Goal: Task Accomplishment & Management: Manage account settings

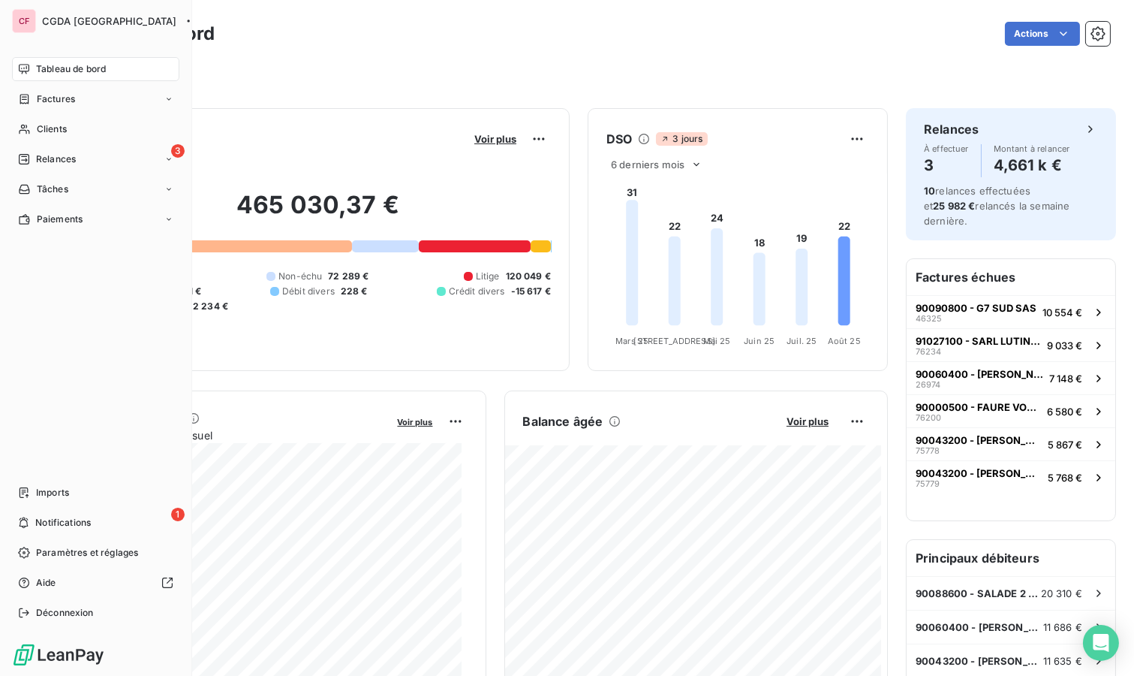
click at [29, 126] on icon at bounding box center [24, 129] width 13 height 12
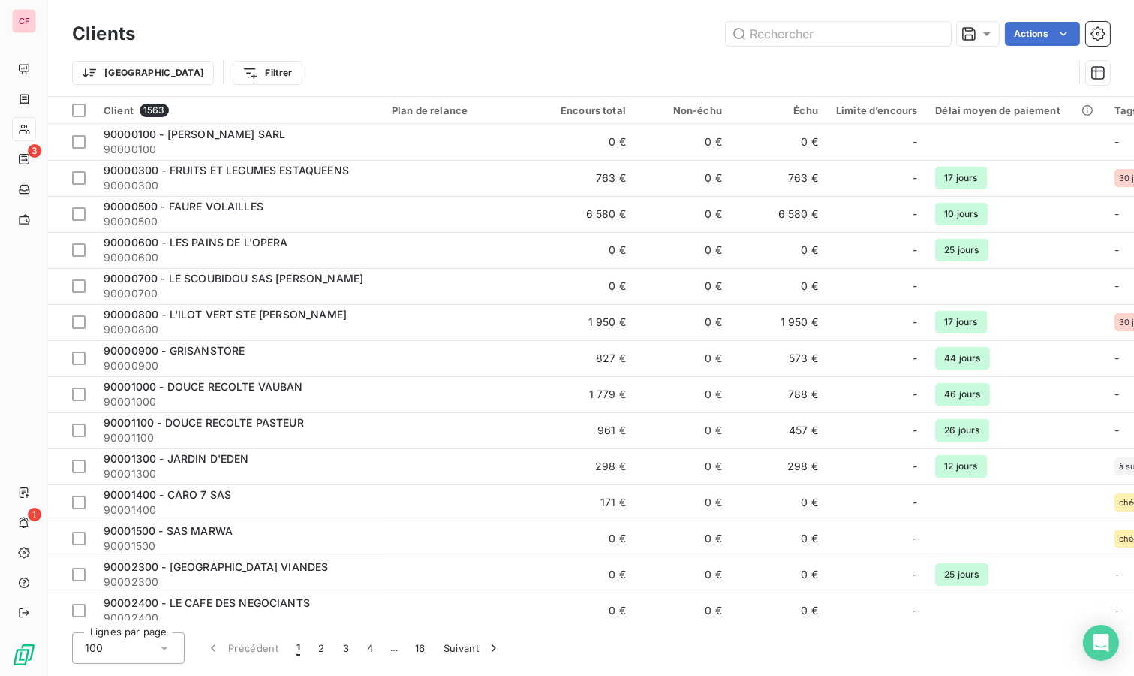
click at [852, 30] on input "text" at bounding box center [838, 34] width 225 height 24
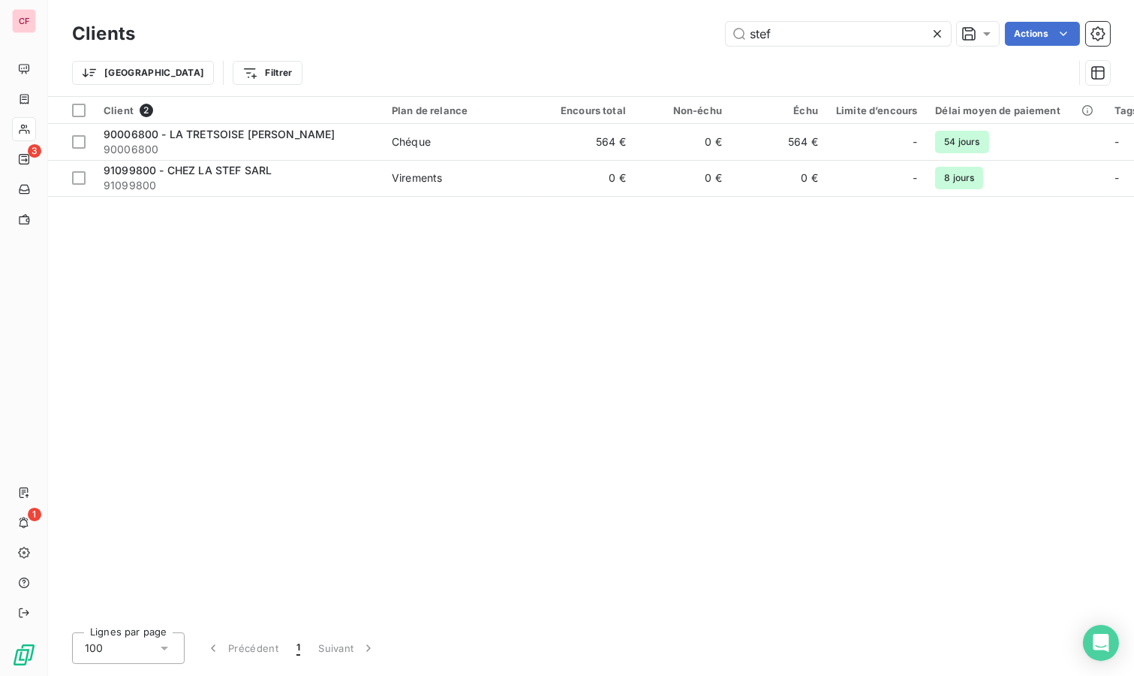
type input "stef"
click at [468, 143] on span "Chéque" at bounding box center [461, 141] width 138 height 15
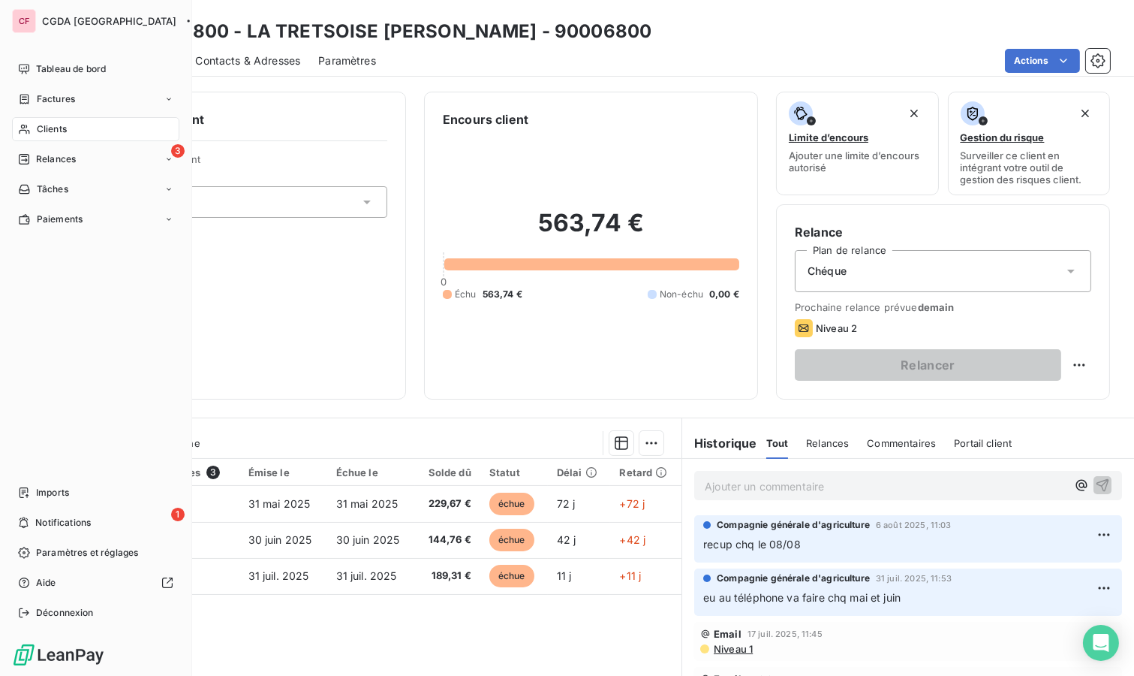
click at [68, 118] on div "Clients" at bounding box center [95, 129] width 167 height 24
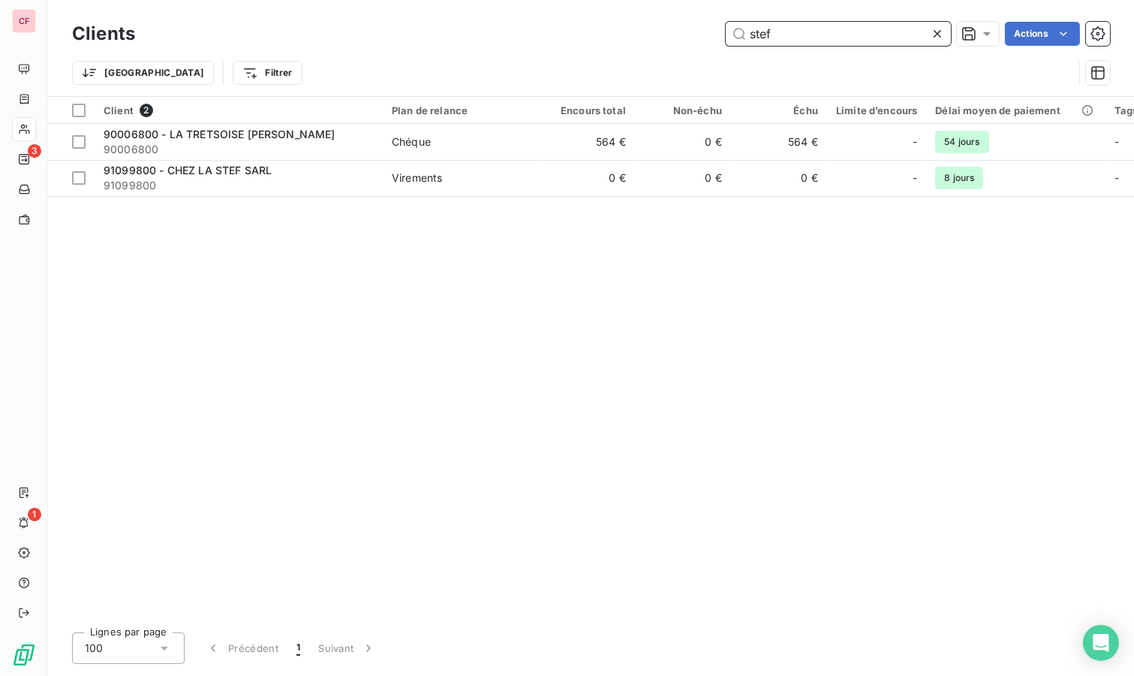
click at [800, 32] on input "stef" at bounding box center [838, 34] width 225 height 24
type input "sauton"
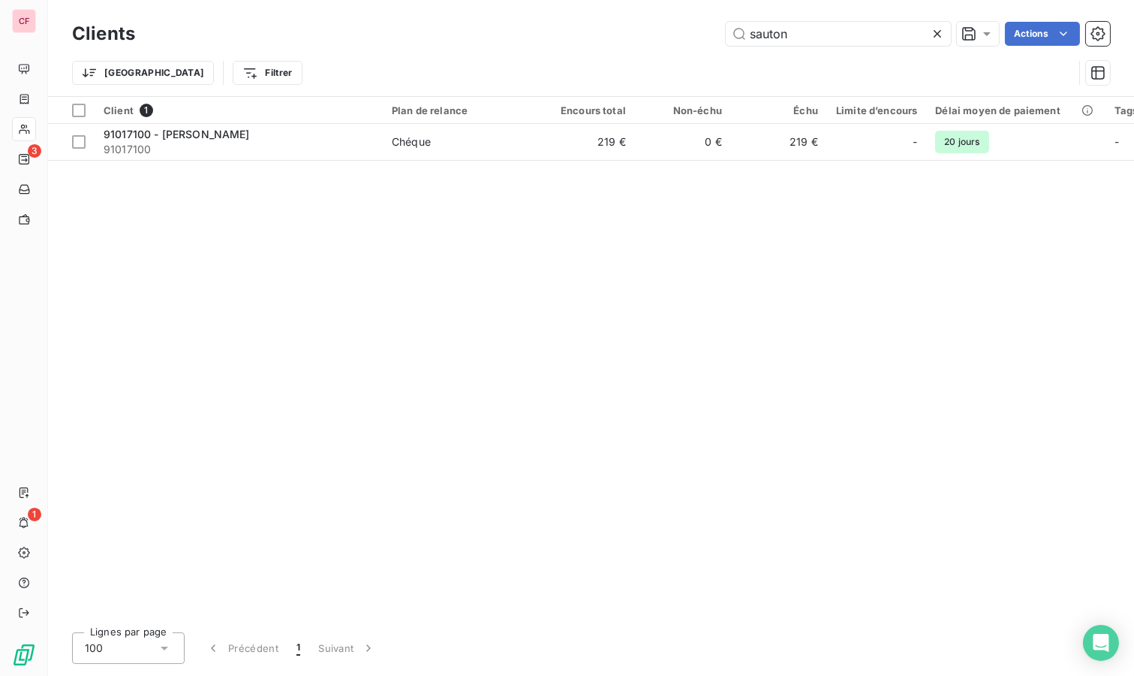
click at [466, 148] on span "Chéque" at bounding box center [461, 141] width 138 height 15
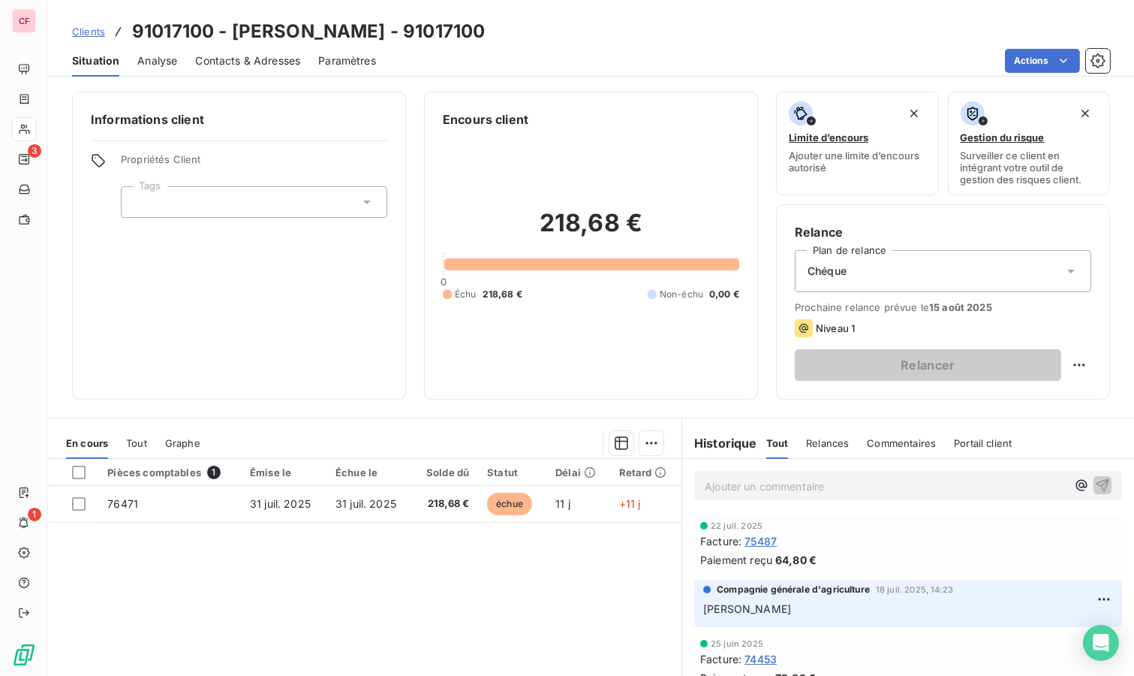
click at [792, 477] on p "Ajouter un commentaire ﻿" at bounding box center [886, 486] width 362 height 19
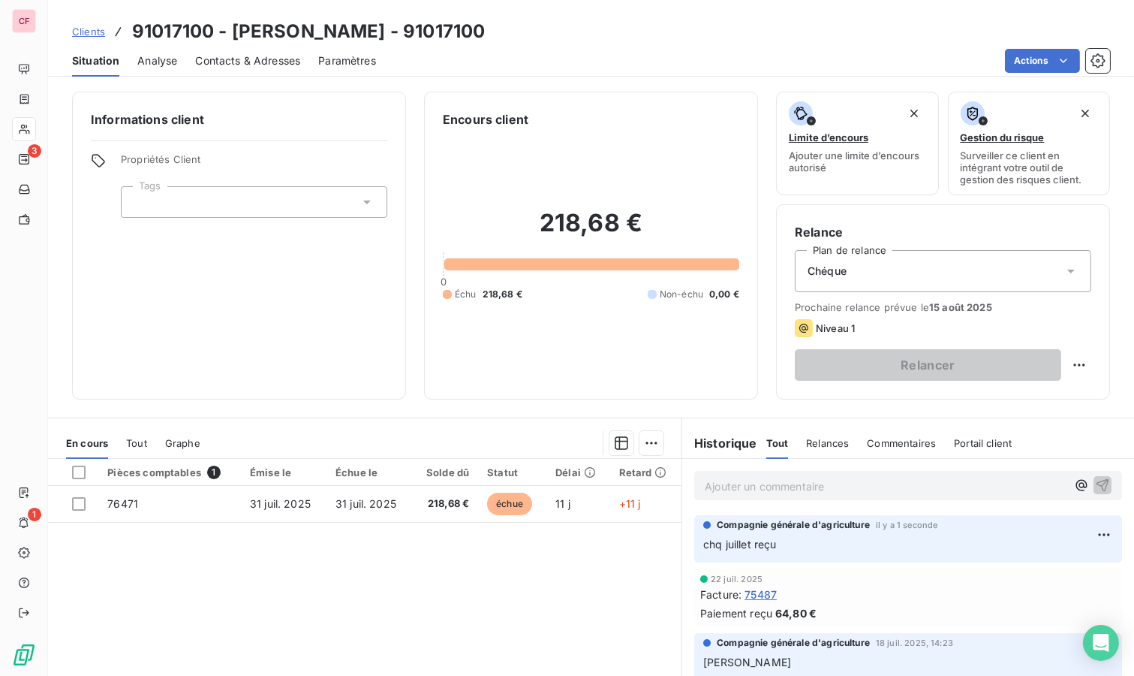
drag, startPoint x: 267, startPoint y: 335, endPoint x: 263, endPoint y: 324, distance: 11.4
click at [269, 335] on div "Informations client Propriétés Client Tags" at bounding box center [239, 246] width 334 height 308
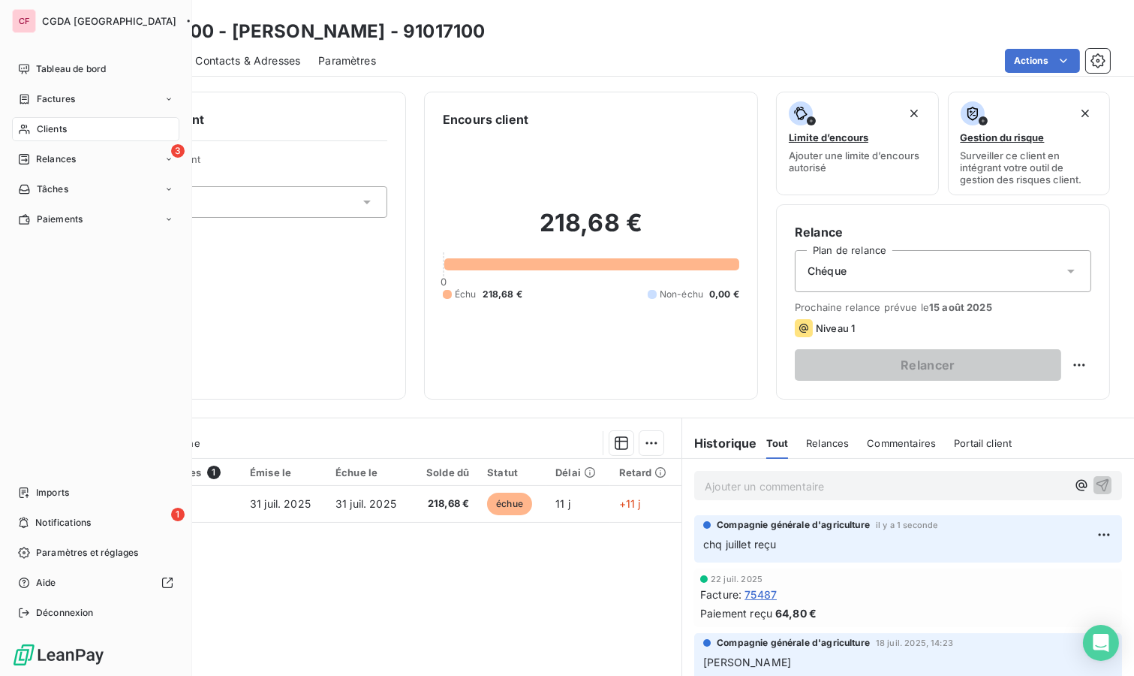
click at [32, 156] on div "Relances" at bounding box center [47, 159] width 58 height 14
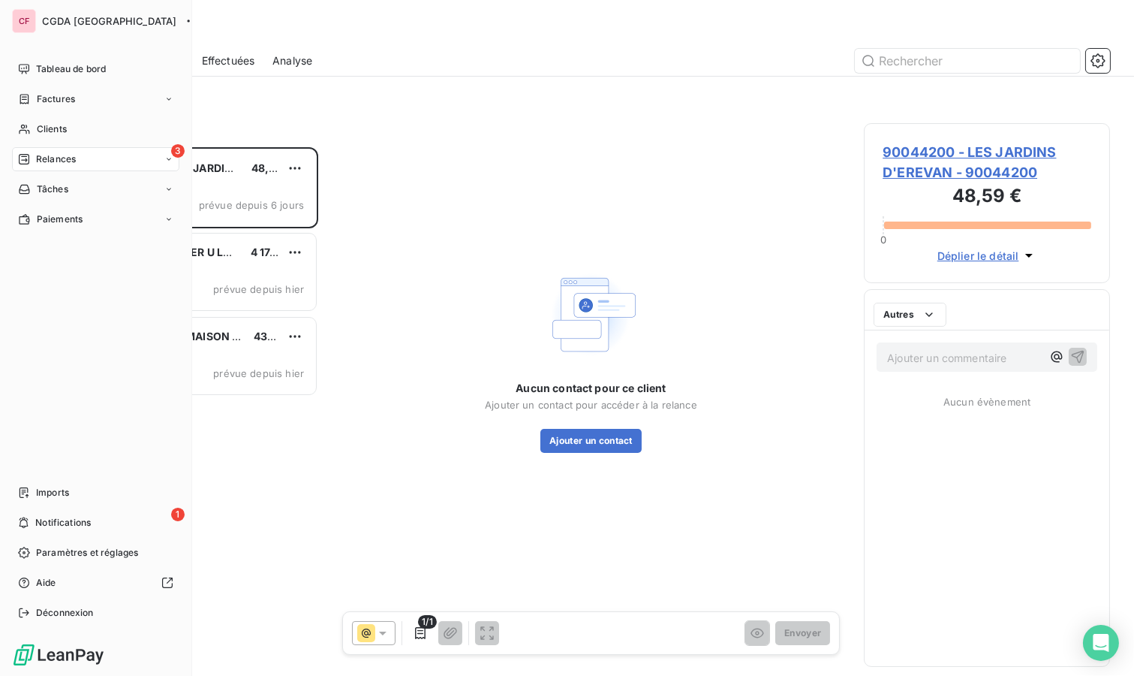
scroll to position [516, 234]
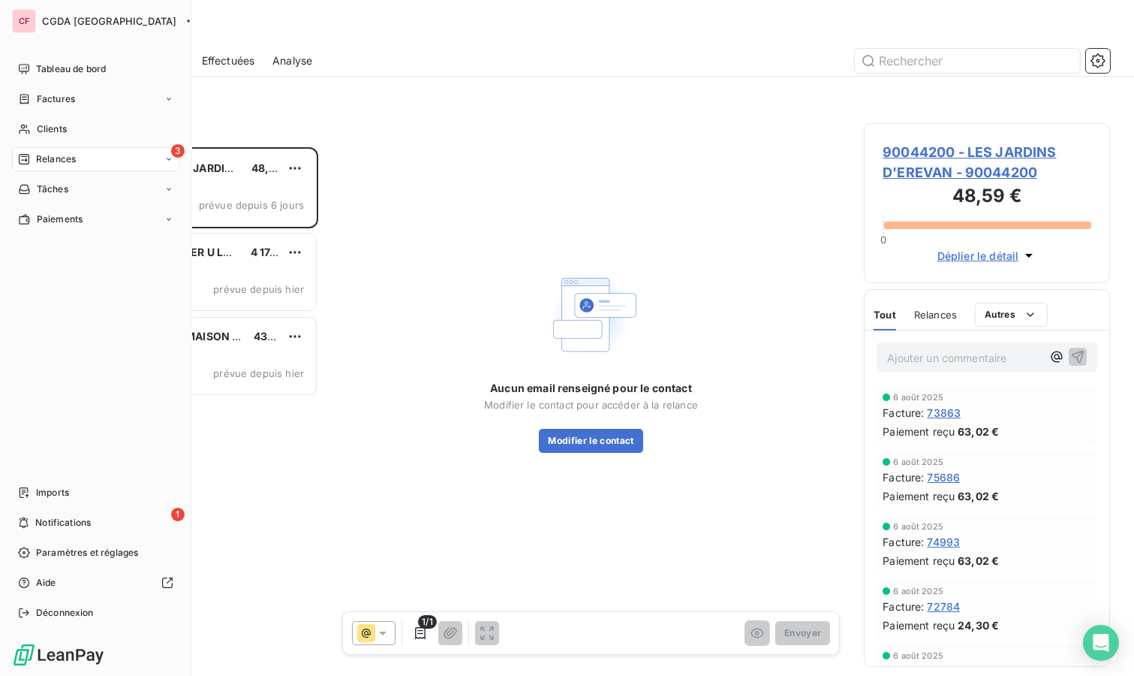
click at [29, 122] on div "Clients" at bounding box center [95, 129] width 167 height 24
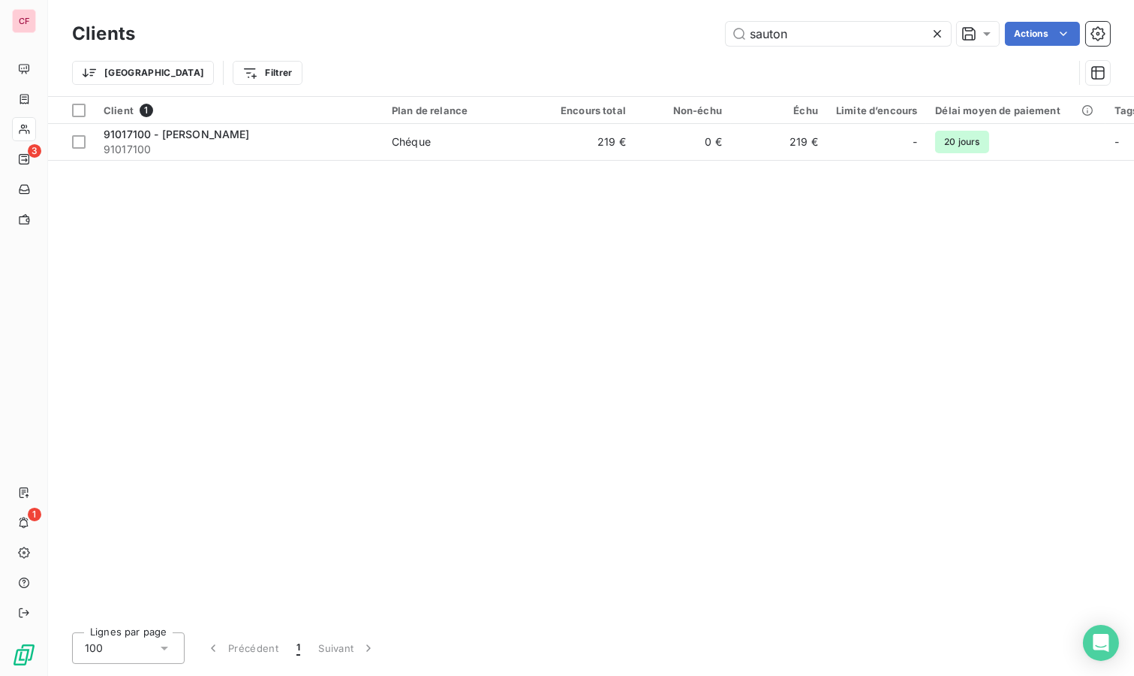
click at [791, 33] on input "sauton" at bounding box center [838, 34] width 225 height 24
type input "bonne brise"
click at [426, 146] on div "Chéque" at bounding box center [411, 141] width 39 height 15
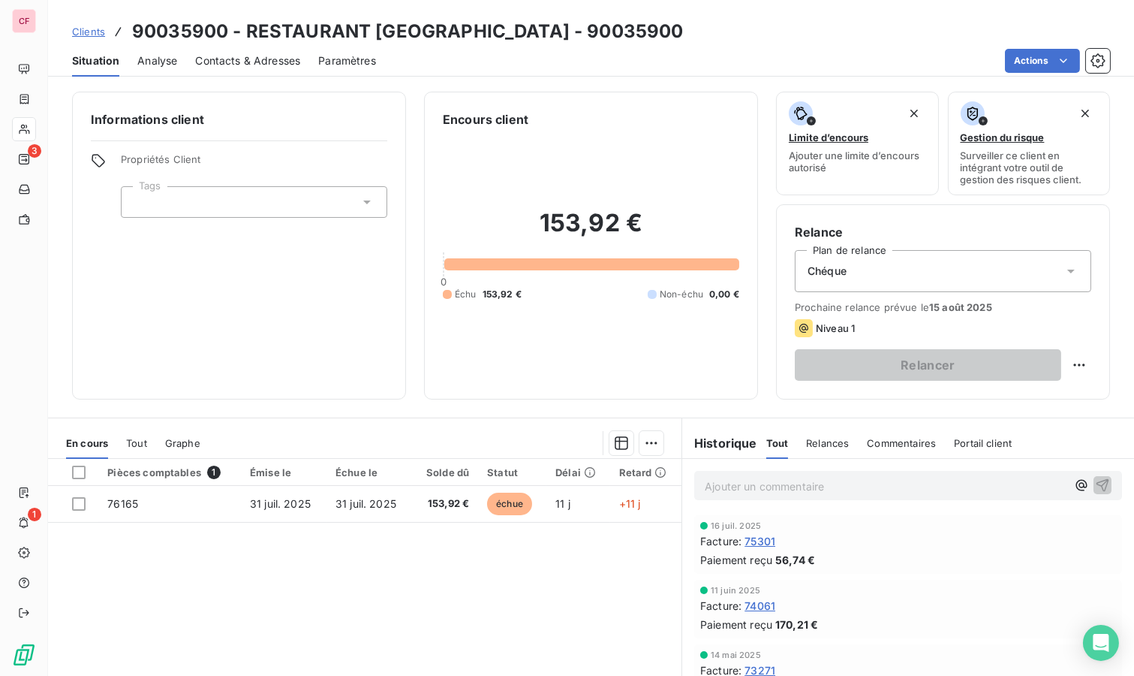
click at [740, 490] on p "Ajouter un commentaire ﻿" at bounding box center [886, 486] width 362 height 19
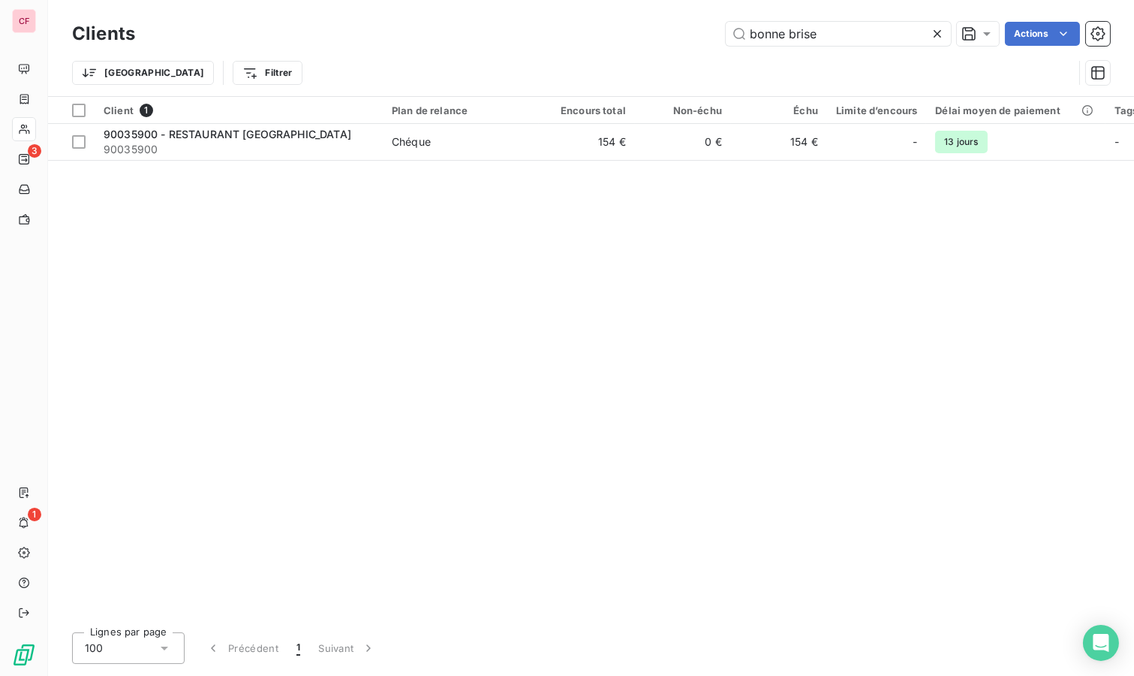
click at [842, 26] on input "bonne brise" at bounding box center [838, 34] width 225 height 24
type input "cycla"
click at [434, 151] on td "Chéque" at bounding box center [461, 142] width 156 height 36
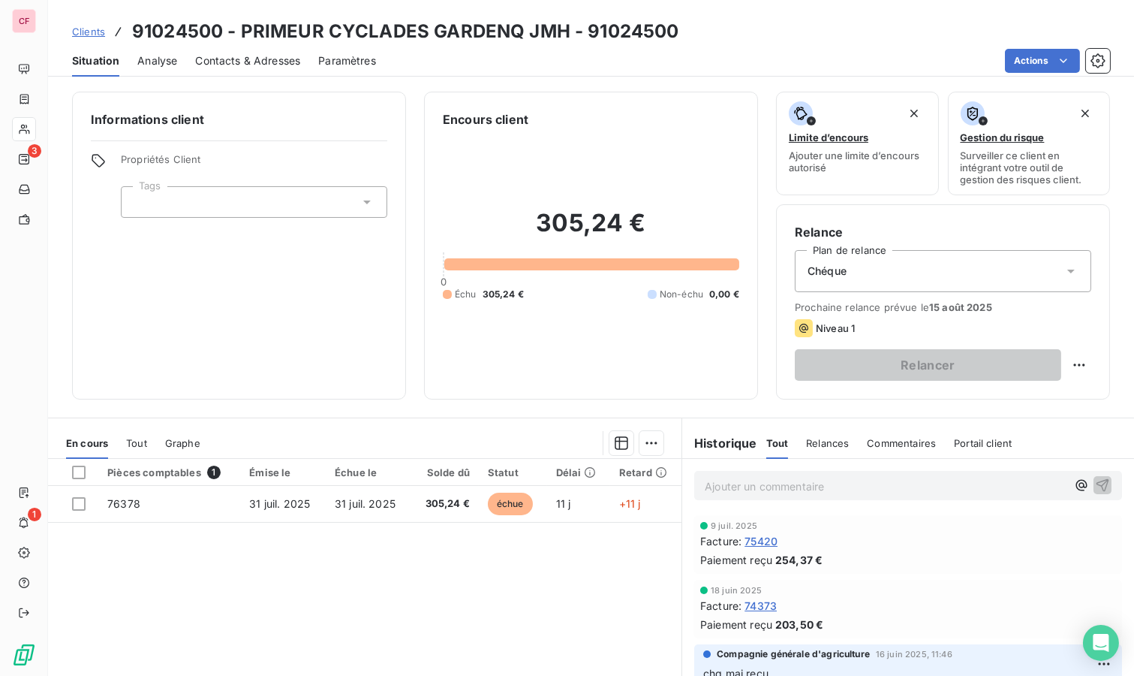
click at [715, 485] on p "Ajouter un commentaire ﻿" at bounding box center [886, 486] width 362 height 19
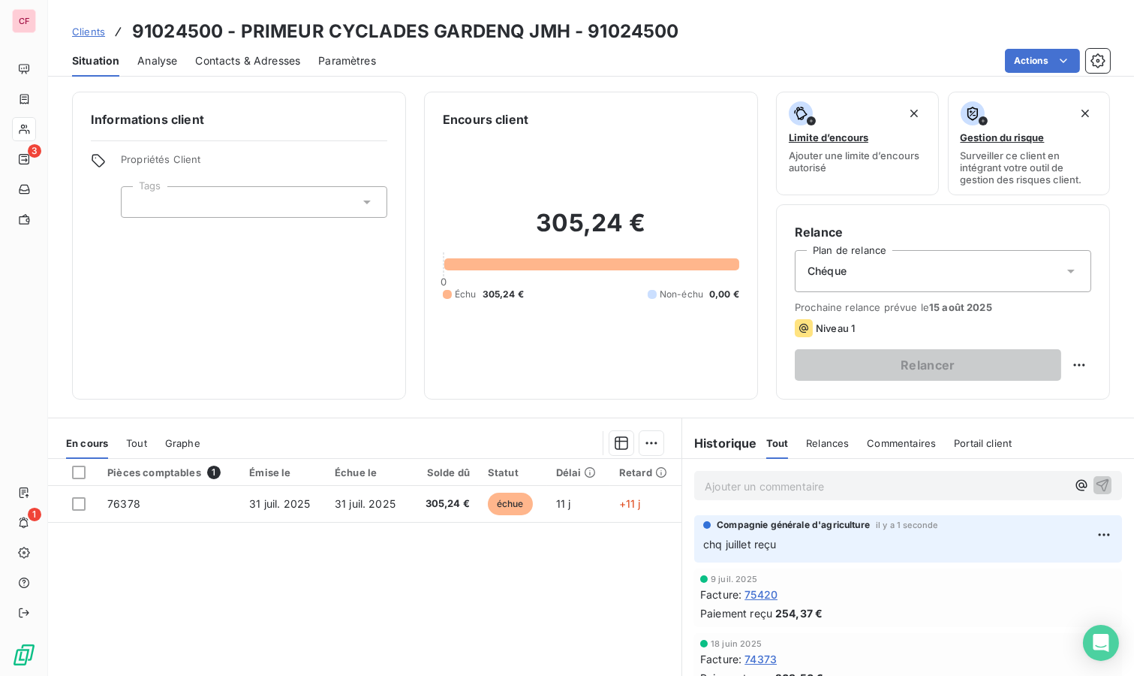
click at [1059, 367] on html "CF 3 1 Clients 91024500 - PRIMEUR CYCLADES GARDENQ JMH - 91024500 Situation Ana…" at bounding box center [567, 338] width 1134 height 676
click at [1044, 298] on html "CF 3 1 Clients 91024500 - PRIMEUR CYCLADES GARDENQ JMH - 91024500 Situation Ana…" at bounding box center [567, 338] width 1134 height 676
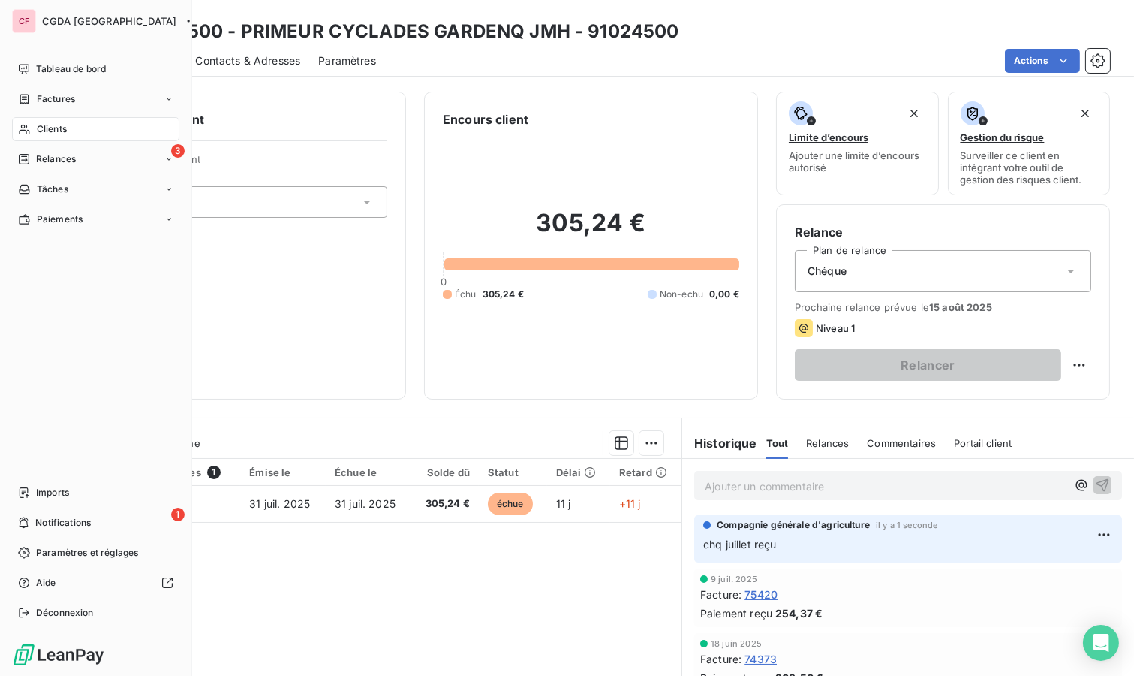
click at [43, 122] on div "Clients" at bounding box center [95, 129] width 167 height 24
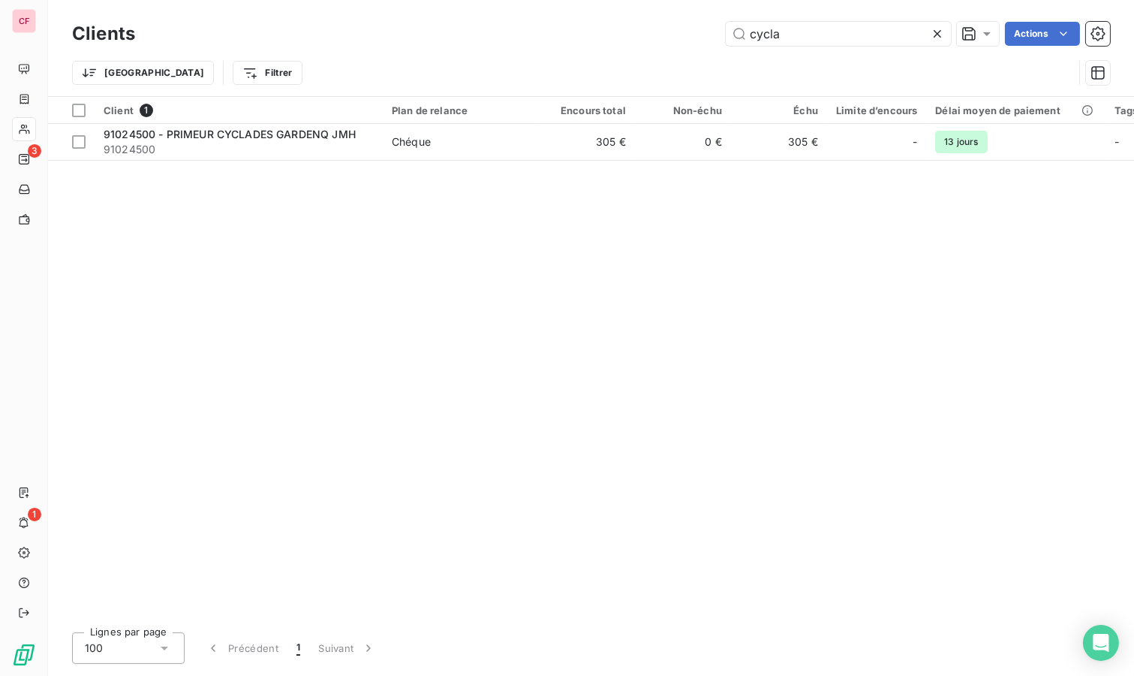
click at [827, 26] on input "cycla" at bounding box center [838, 34] width 225 height 24
type input "900722"
click at [487, 131] on td "Chéque" at bounding box center [461, 142] width 156 height 36
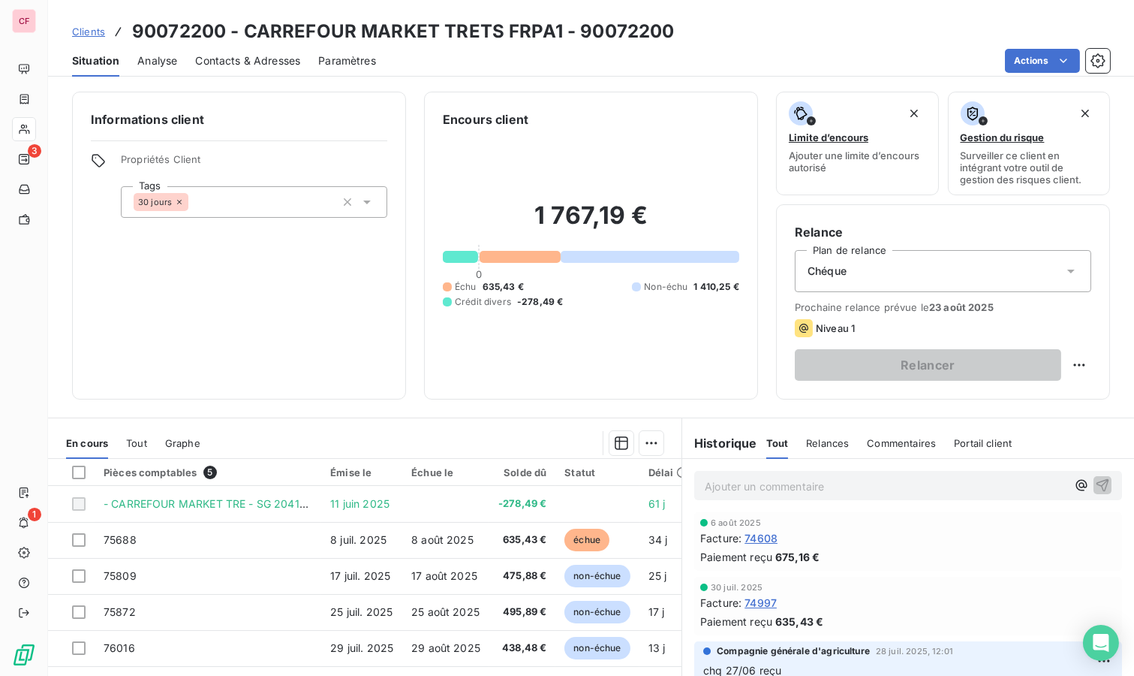
scroll to position [83, 0]
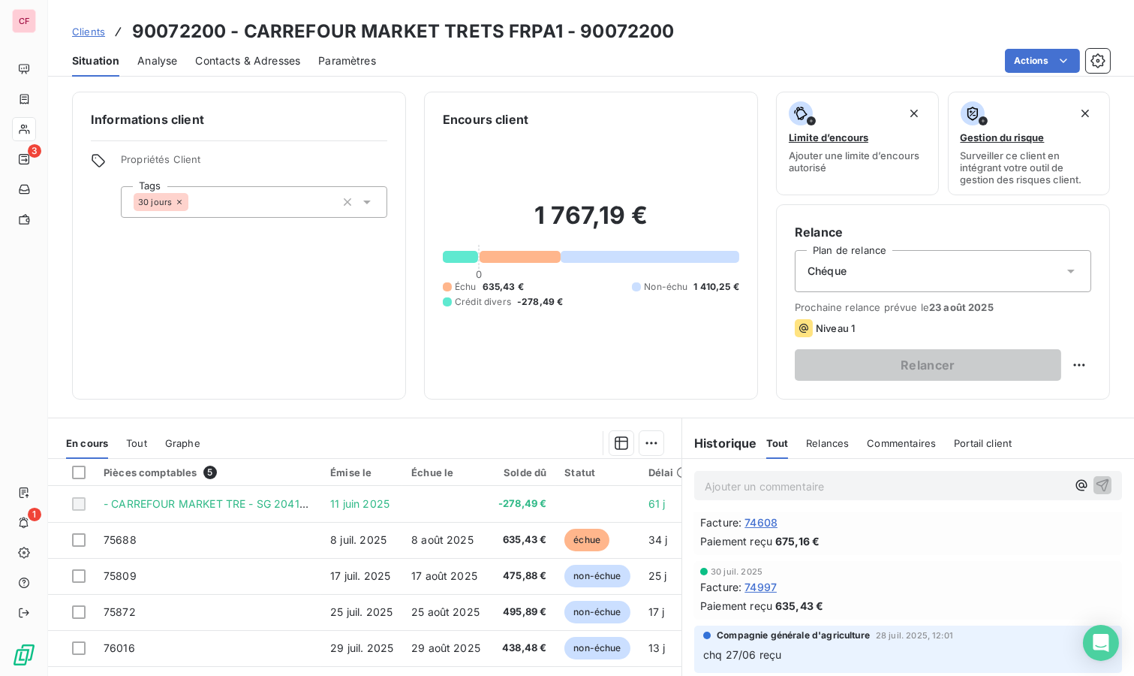
click at [763, 481] on p "Ajouter un commentaire ﻿" at bounding box center [886, 486] width 362 height 19
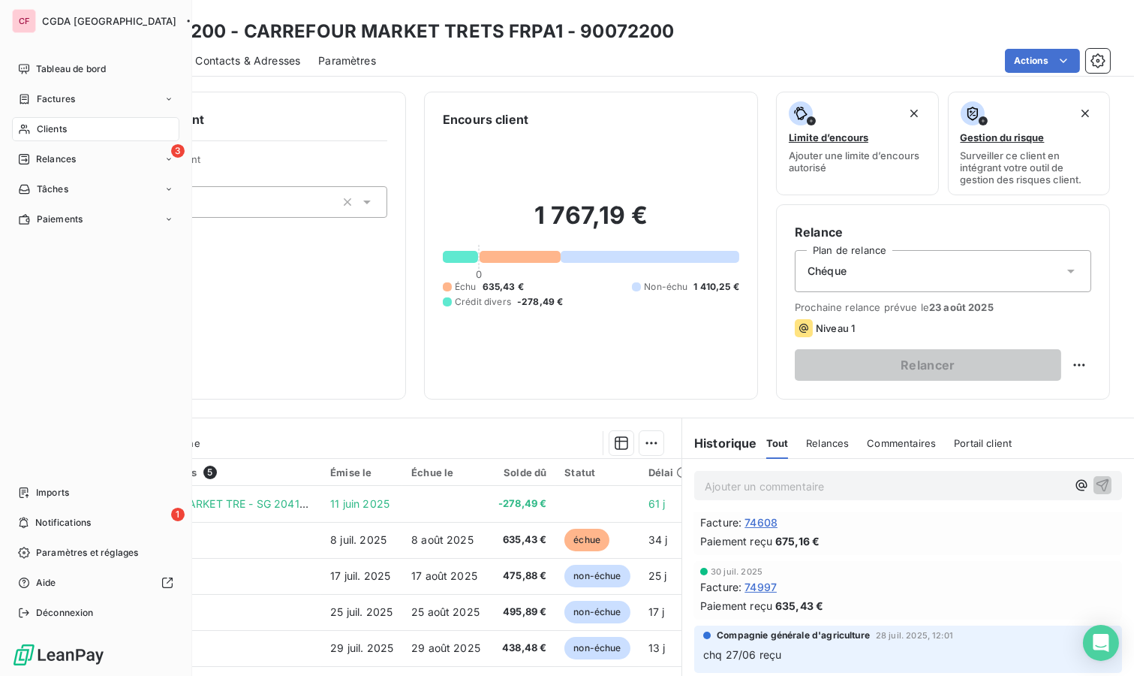
click at [70, 124] on div "Clients" at bounding box center [95, 129] width 167 height 24
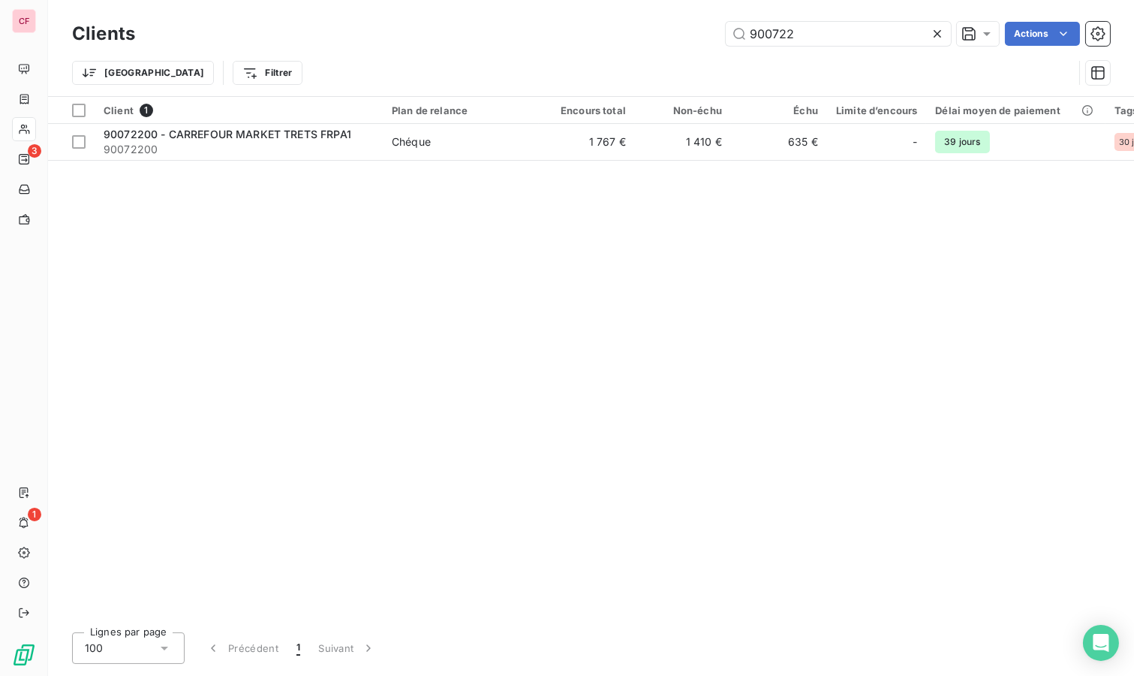
click at [868, 26] on input "900722" at bounding box center [838, 34] width 225 height 24
click at [868, 25] on input "900722" at bounding box center [838, 34] width 225 height 24
click at [856, 35] on input "900722" at bounding box center [838, 34] width 225 height 24
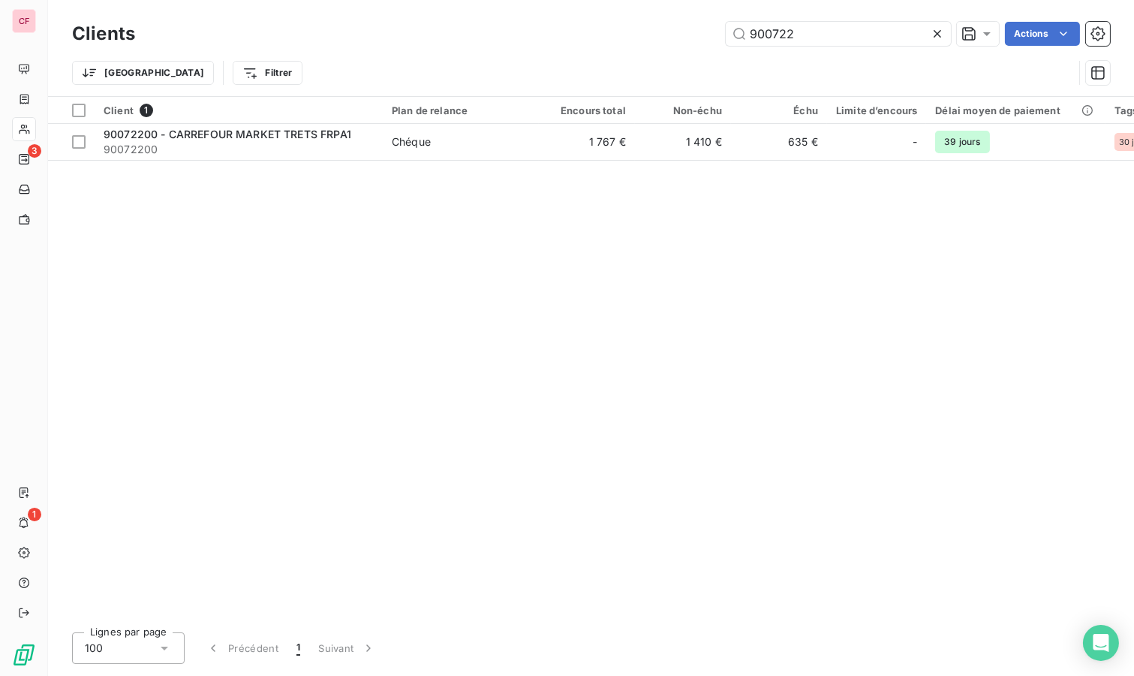
click at [856, 35] on input "900722" at bounding box center [838, 34] width 225 height 24
type input "rogna"
click at [456, 147] on span "Chéque" at bounding box center [461, 141] width 138 height 15
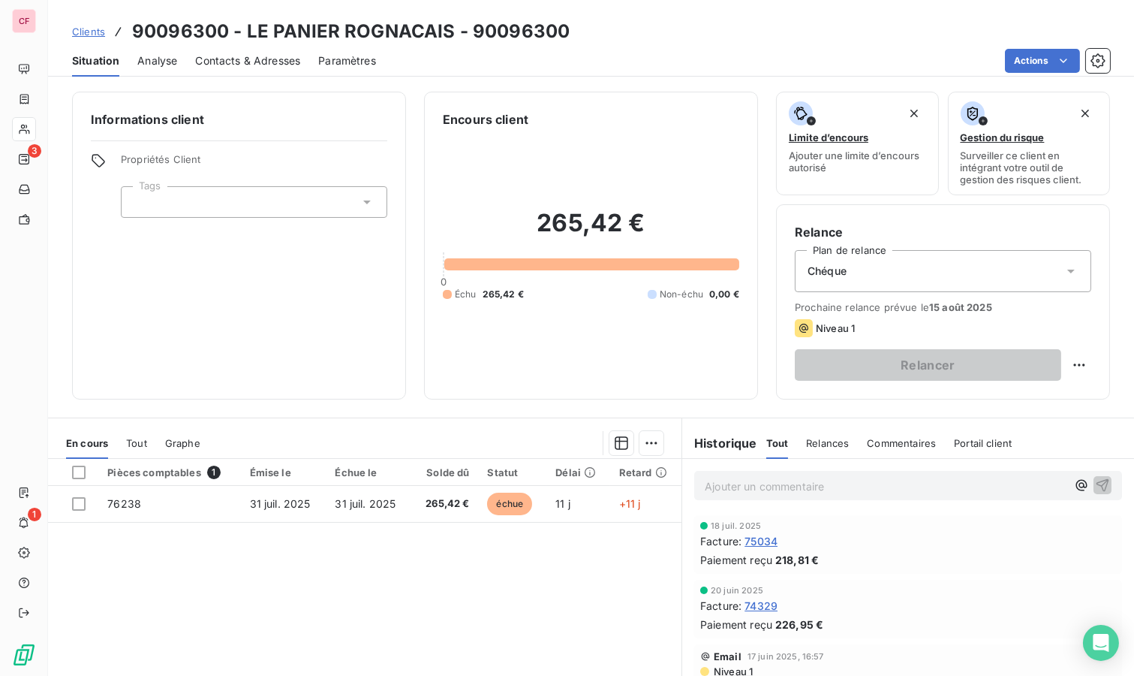
click at [739, 479] on p "Ajouter un commentaire ﻿" at bounding box center [886, 486] width 362 height 19
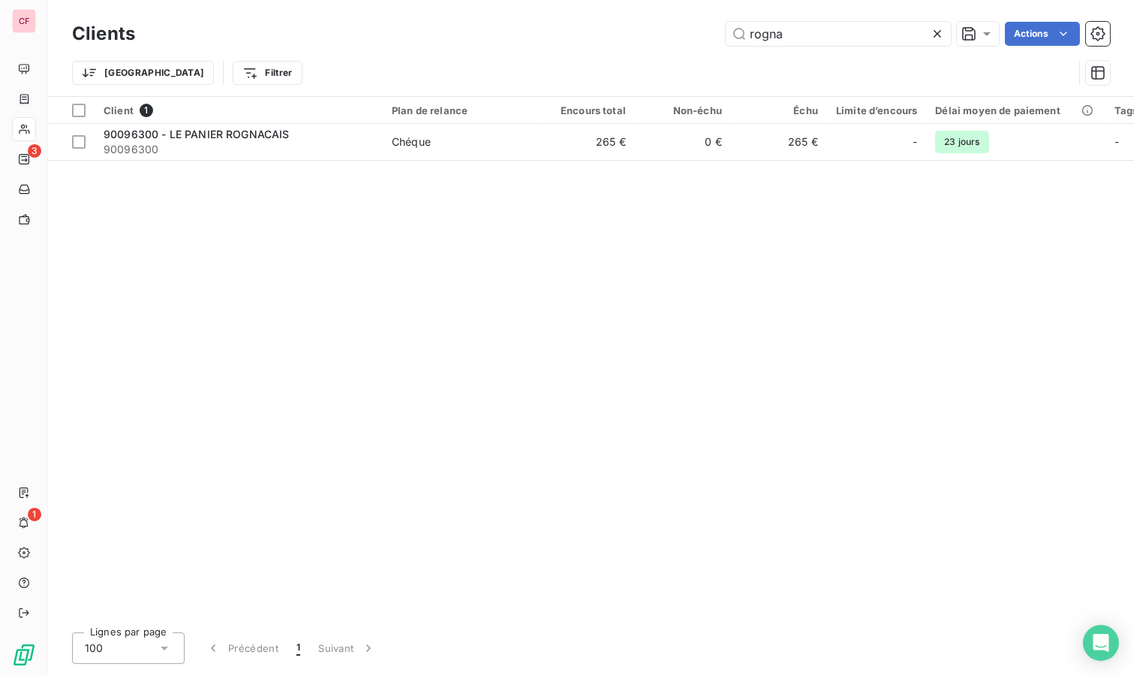
click at [827, 23] on input "rogna" at bounding box center [838, 34] width 225 height 24
type input "caille d'or"
click at [342, 136] on div "90011400 - LA CAILLE D'OR SARL" at bounding box center [239, 134] width 270 height 15
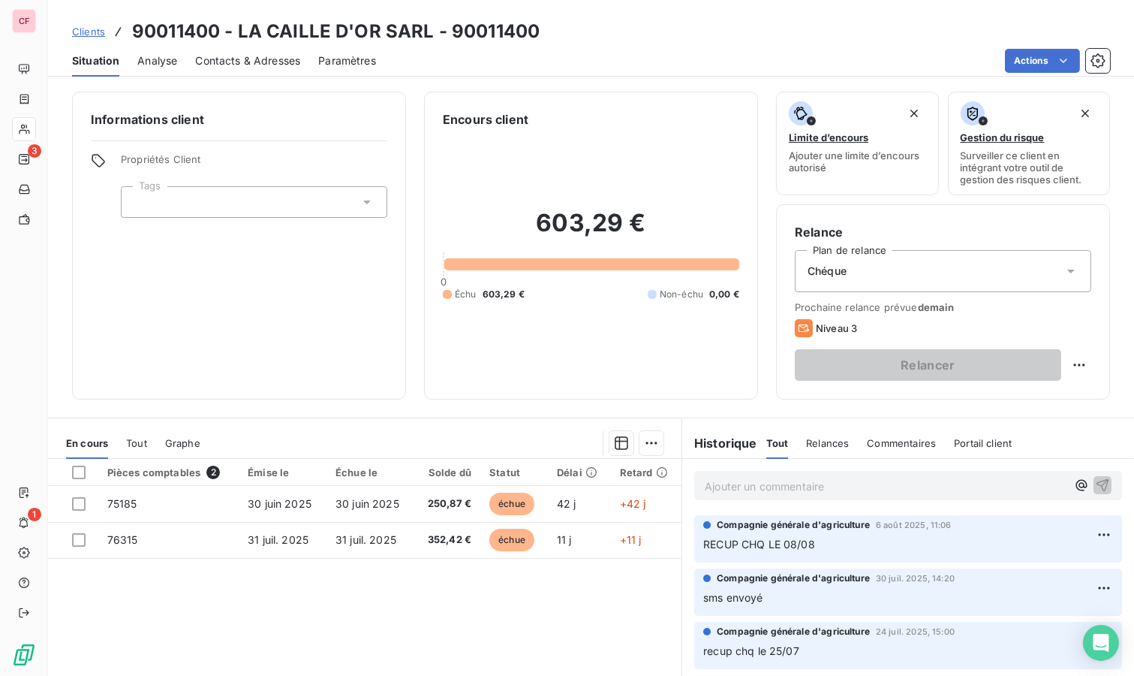
click at [752, 483] on p "Ajouter un commentaire ﻿" at bounding box center [886, 486] width 362 height 19
click at [1062, 366] on html "CF 3 1 Clients 90011400 - LA CAILLE D'OR SARL - 90011400 Situation Analyse Cont…" at bounding box center [567, 338] width 1134 height 676
click at [1022, 390] on div "Replanifier cette action" at bounding box center [1006, 396] width 134 height 24
select select "7"
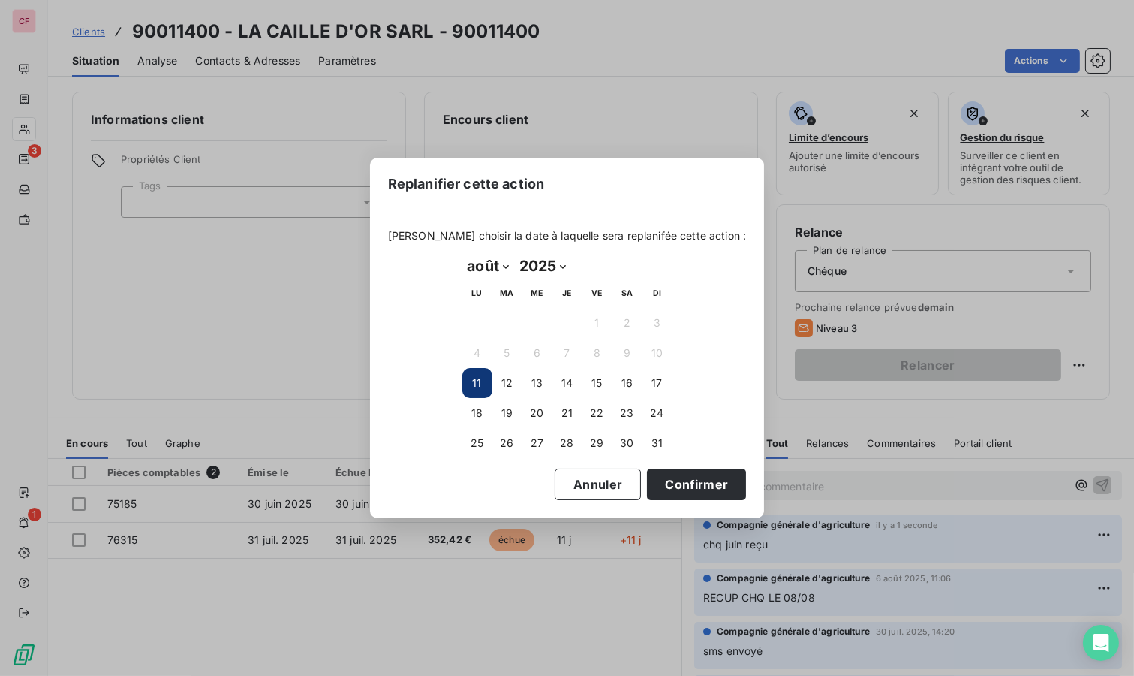
click at [514, 406] on button "19" at bounding box center [508, 413] width 30 height 30
click at [696, 479] on button "Confirmer" at bounding box center [696, 485] width 99 height 32
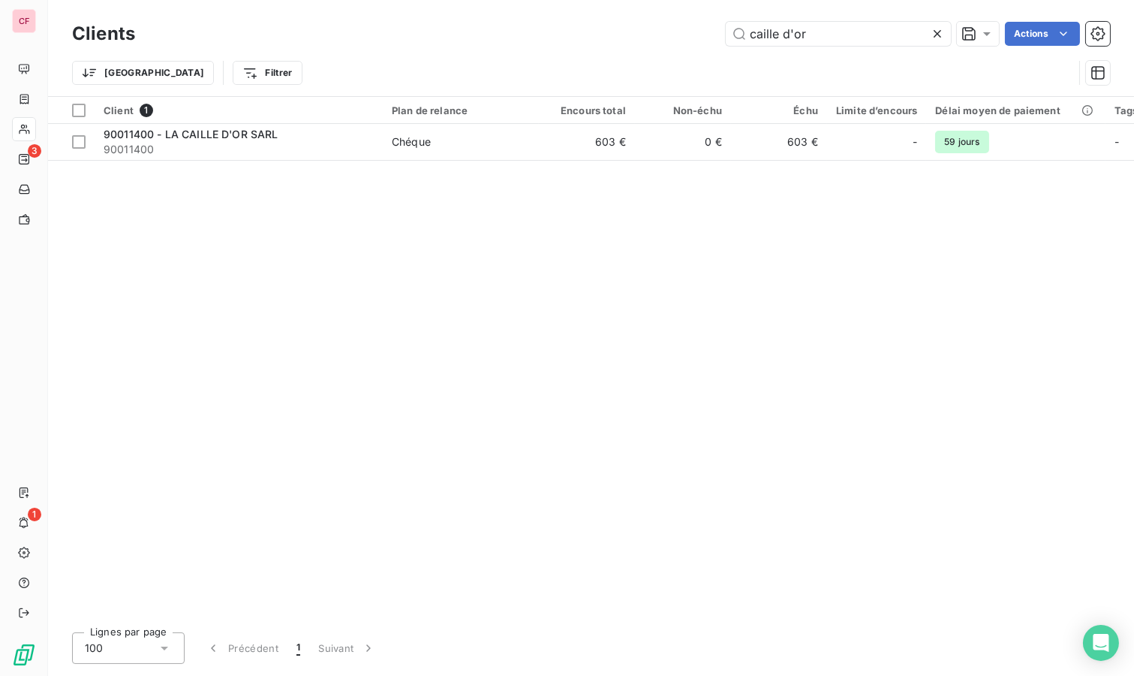
click at [827, 26] on input "caille d'or" at bounding box center [838, 34] width 225 height 24
type input "[PERSON_NAME]"
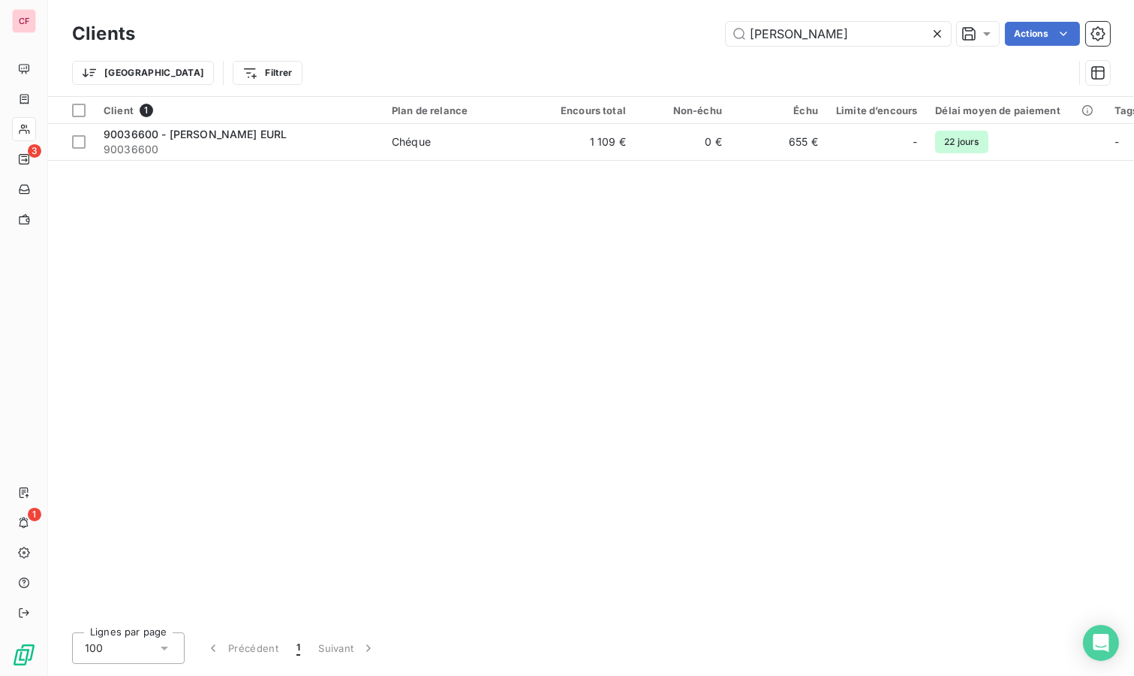
click at [357, 143] on span "90036600" at bounding box center [239, 149] width 270 height 15
click at [824, 33] on input "[PERSON_NAME]" at bounding box center [838, 34] width 225 height 24
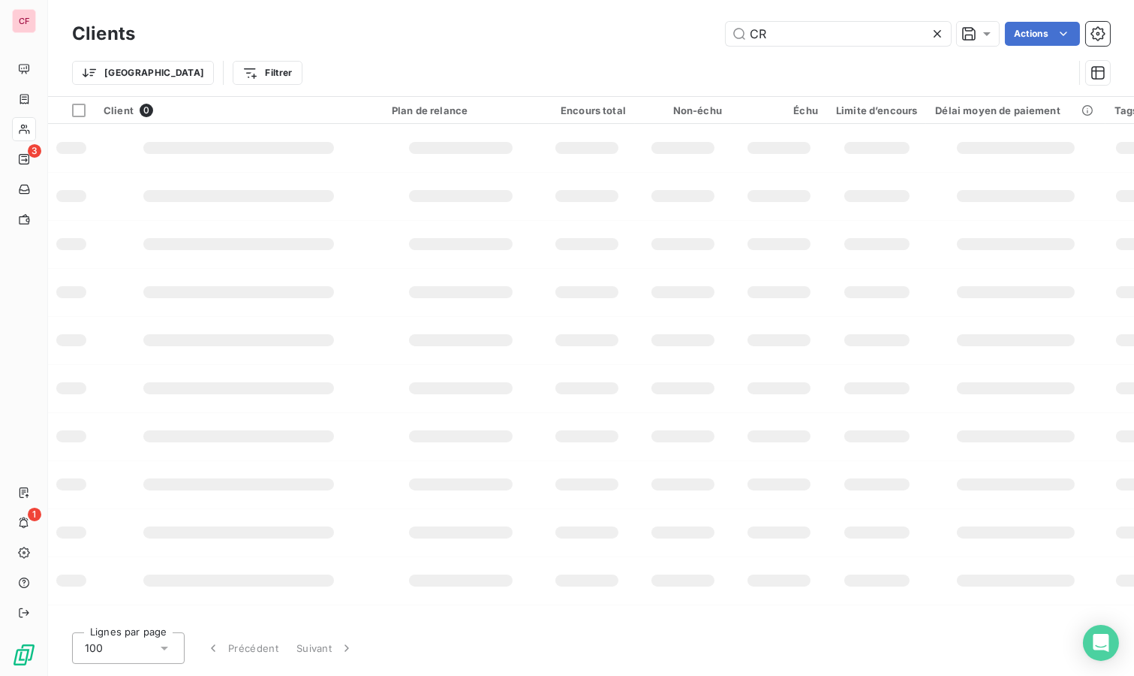
type input "C"
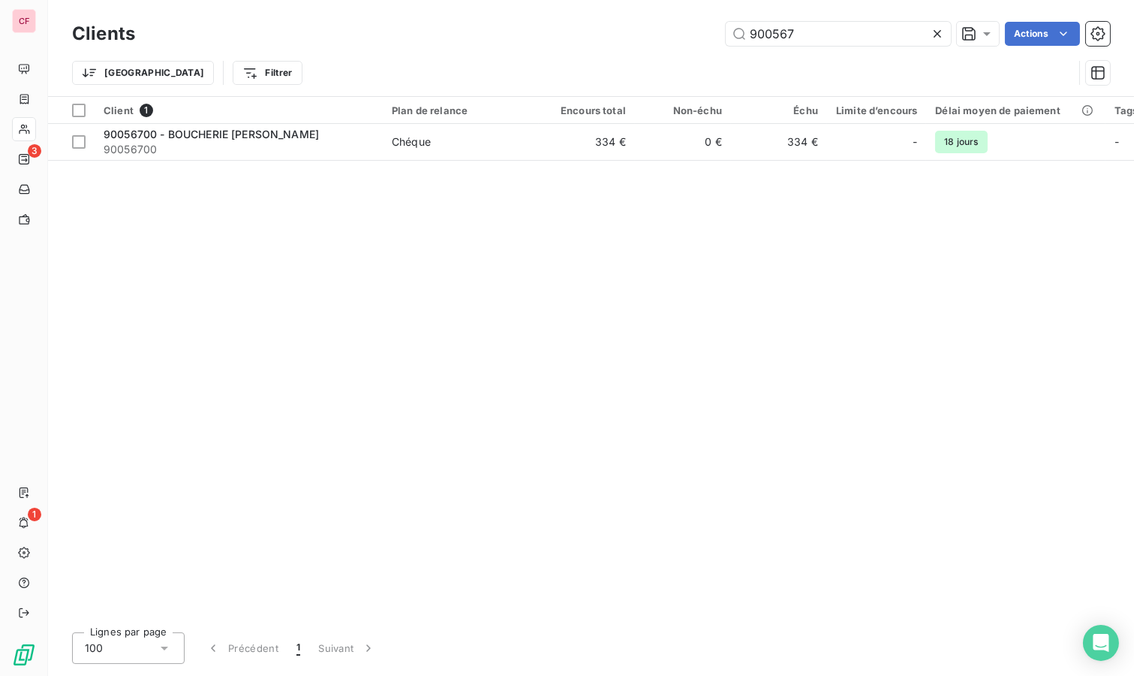
type input "900567"
click at [486, 136] on span "Chéque" at bounding box center [461, 141] width 138 height 15
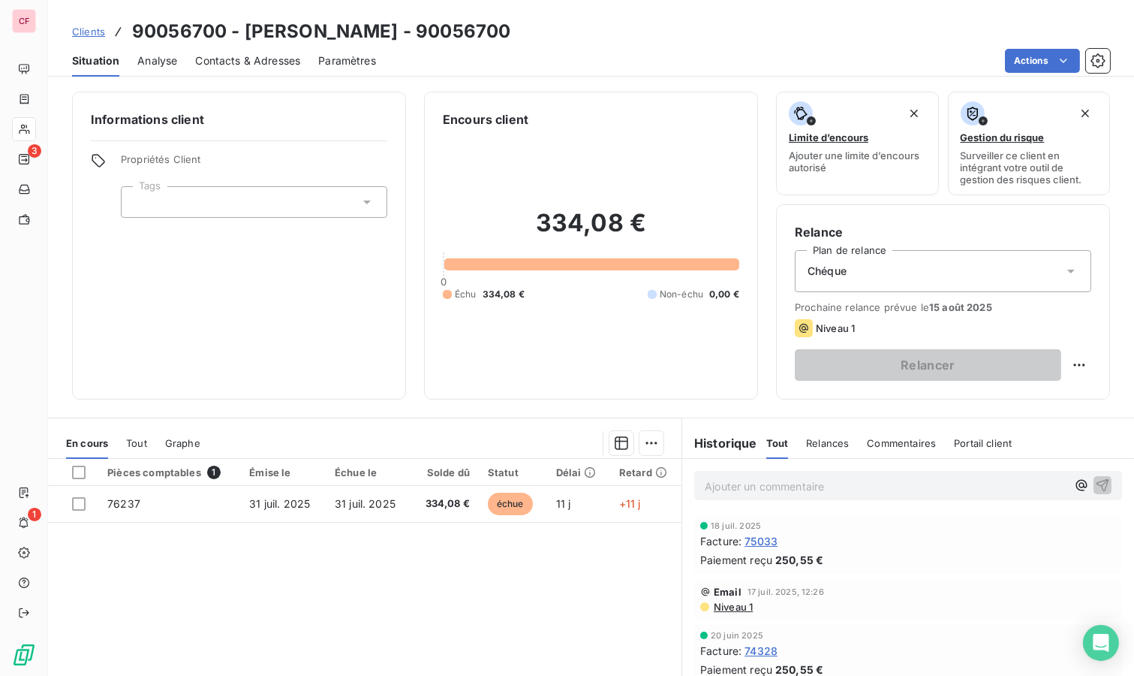
click at [769, 478] on p "Ajouter un commentaire ﻿" at bounding box center [886, 486] width 362 height 19
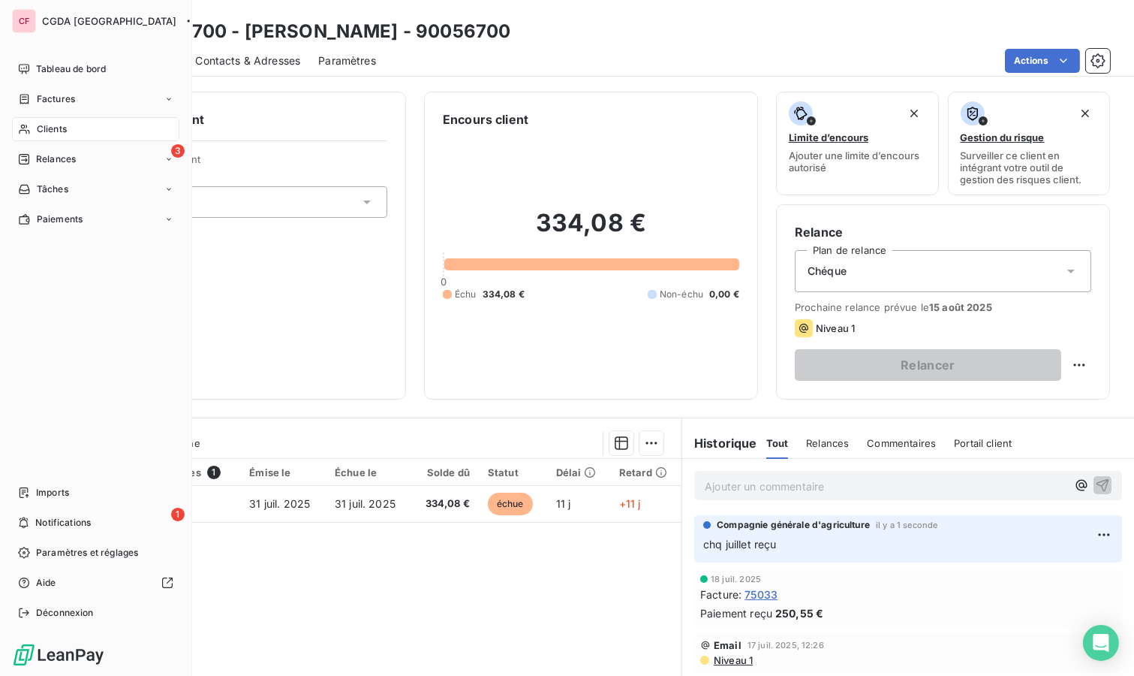
drag, startPoint x: 23, startPoint y: 132, endPoint x: 40, endPoint y: 128, distance: 17.1
click at [23, 132] on icon at bounding box center [24, 129] width 13 height 12
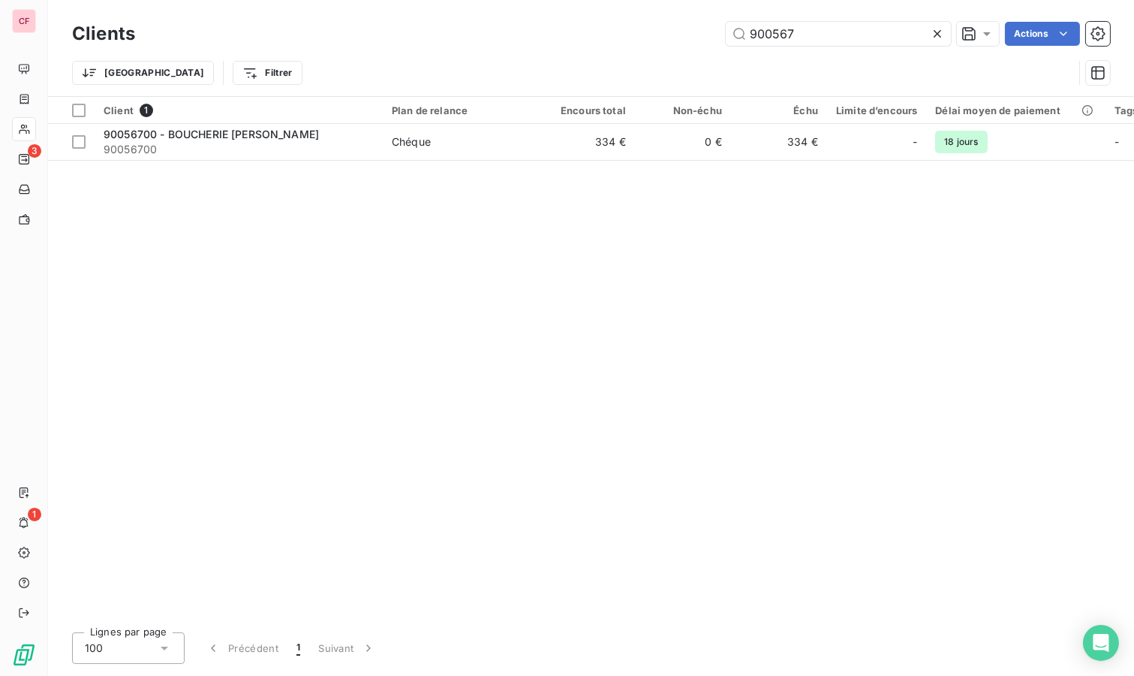
click at [821, 34] on input "900567" at bounding box center [838, 34] width 225 height 24
type input "900676"
click at [646, 149] on td "0 €" at bounding box center [683, 142] width 96 height 36
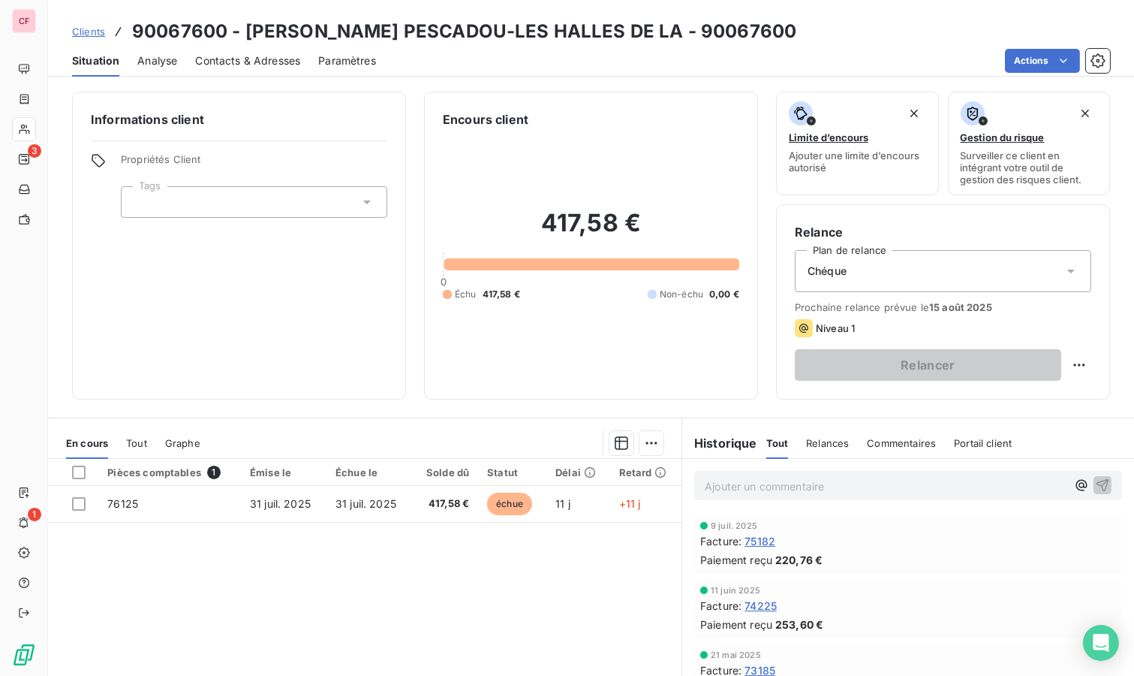
click at [779, 495] on div "Ajouter un commentaire ﻿" at bounding box center [908, 485] width 428 height 29
click at [778, 492] on p "Ajouter un commentaire ﻿" at bounding box center [886, 486] width 362 height 19
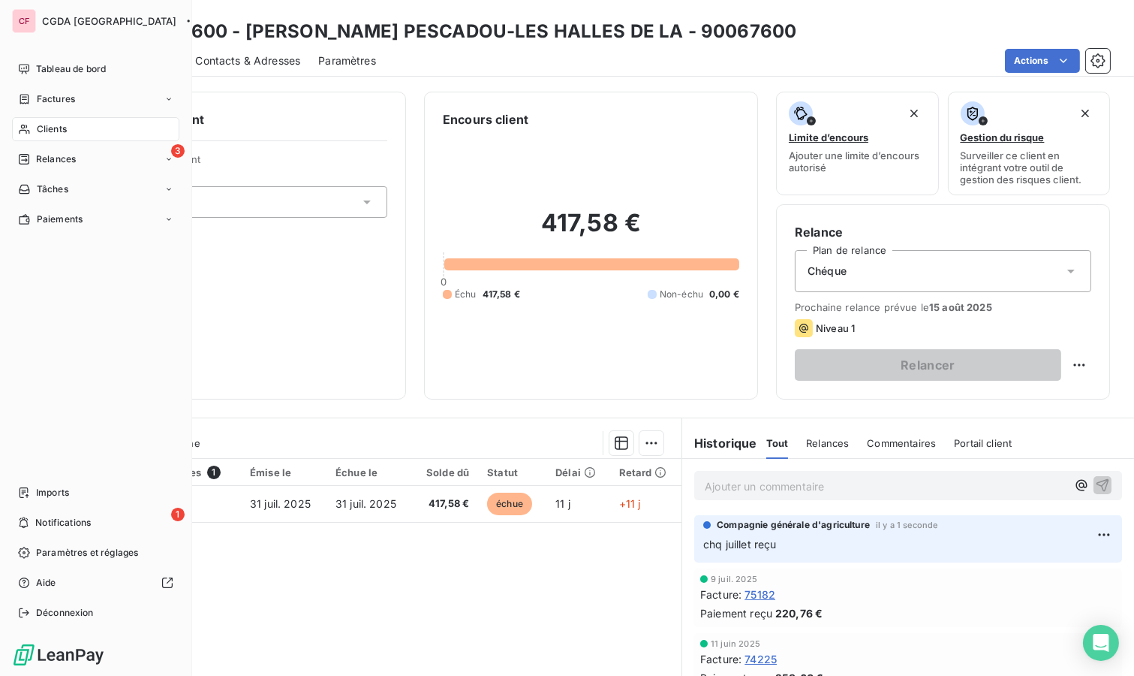
click at [76, 125] on div "Clients" at bounding box center [95, 129] width 167 height 24
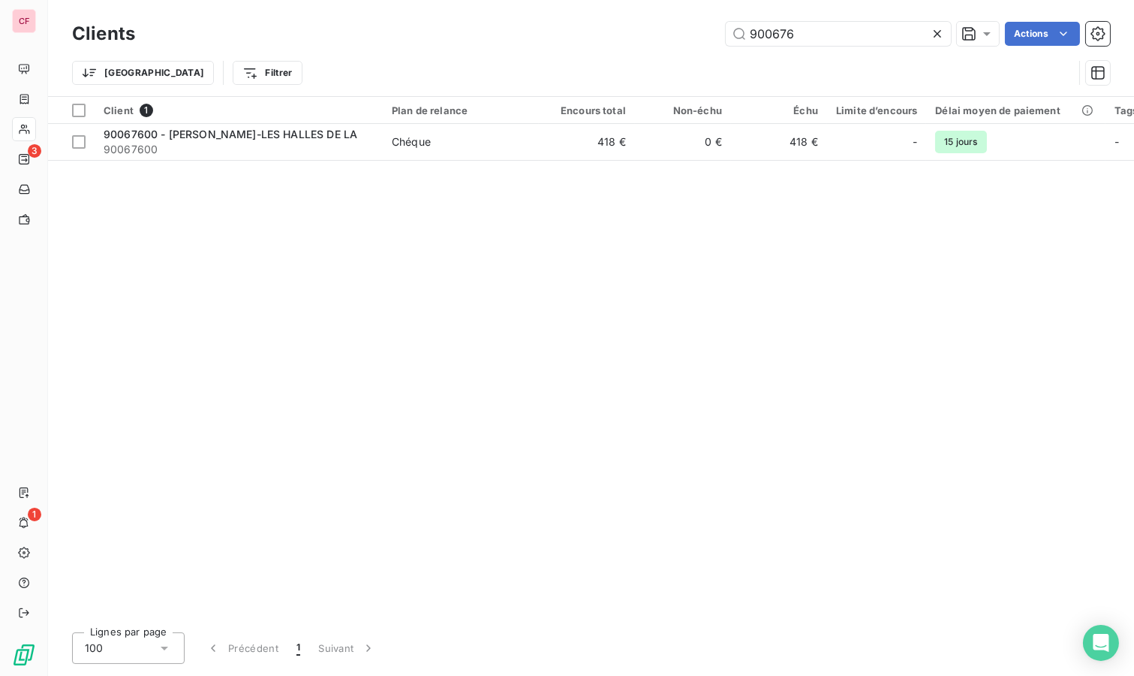
click at [842, 35] on input "900676" at bounding box center [838, 34] width 225 height 24
type input "bardelli"
click at [698, 148] on td "0 €" at bounding box center [683, 142] width 96 height 36
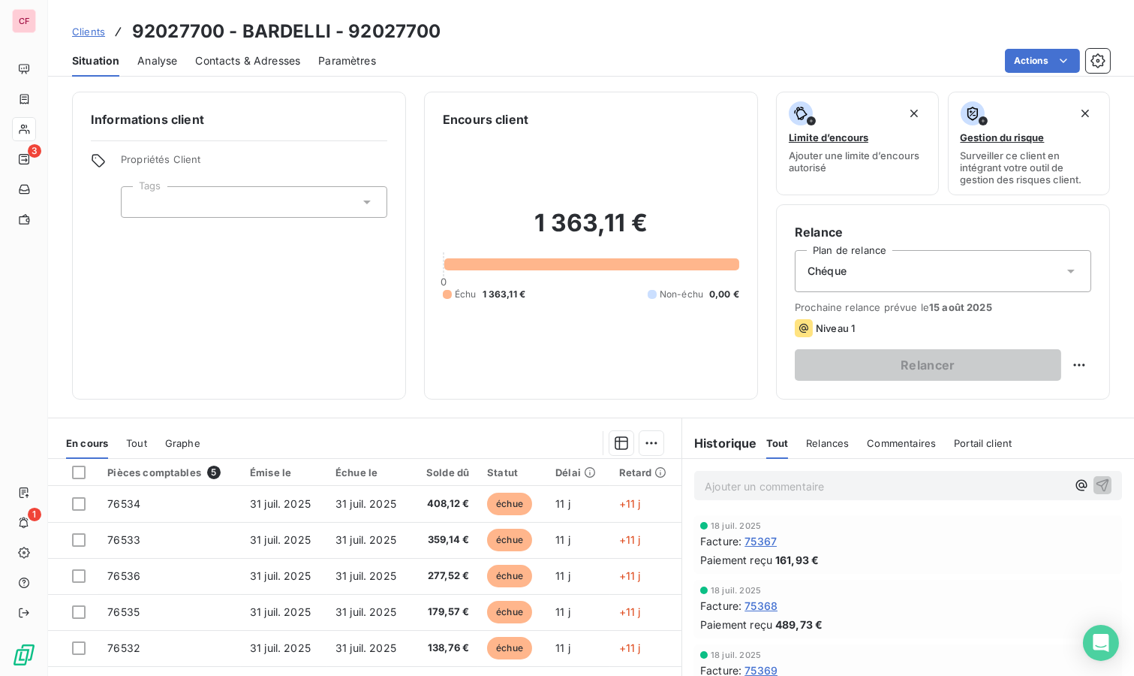
click at [746, 488] on p "Ajouter un commentaire ﻿" at bounding box center [886, 486] width 362 height 19
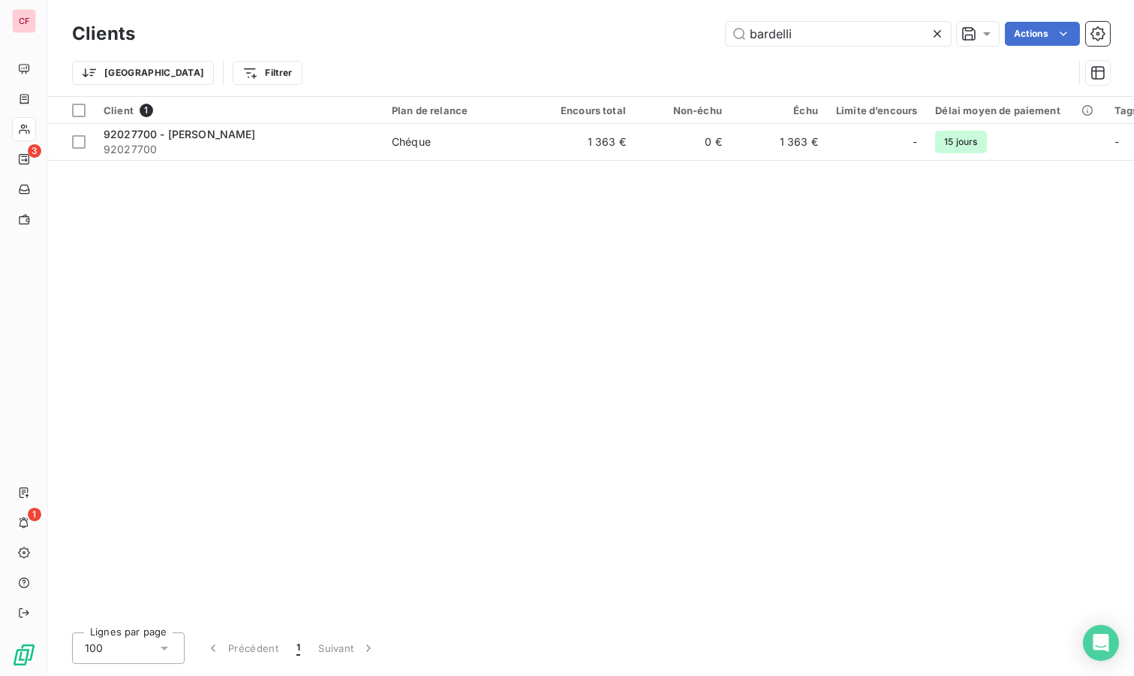
click at [824, 30] on input "bardelli" at bounding box center [838, 34] width 225 height 24
type input "stef"
click at [404, 139] on div "Chéque" at bounding box center [411, 141] width 39 height 15
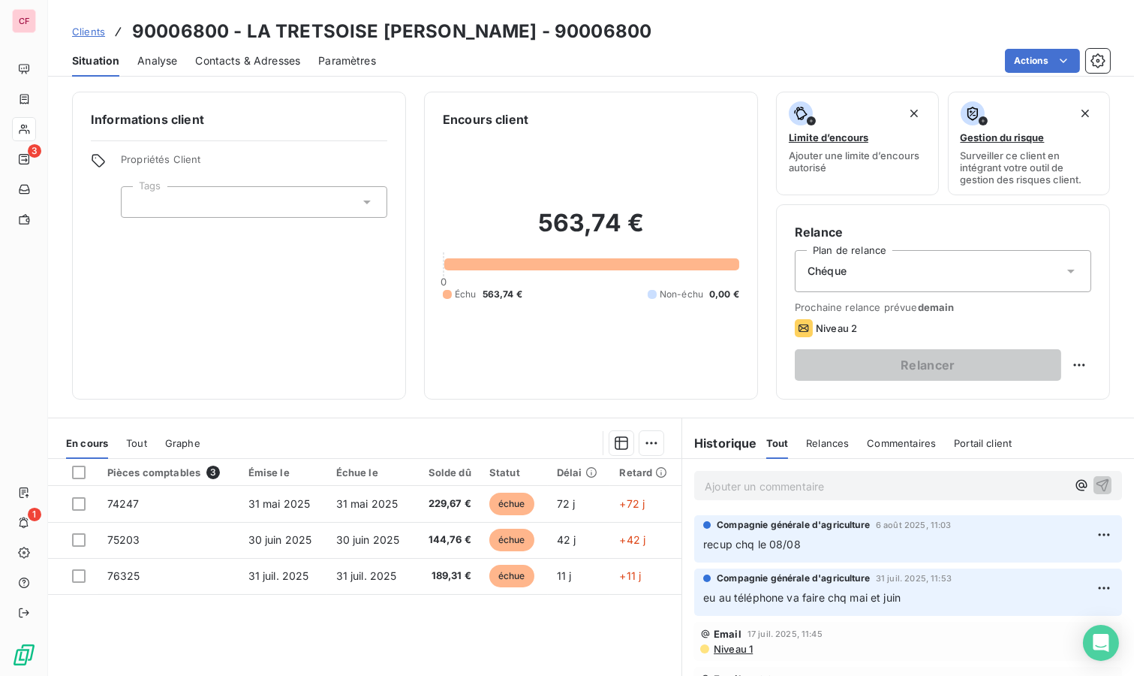
click at [741, 490] on p "Ajouter un commentaire ﻿" at bounding box center [886, 486] width 362 height 19
click at [1095, 477] on icon "button" at bounding box center [1102, 484] width 15 height 15
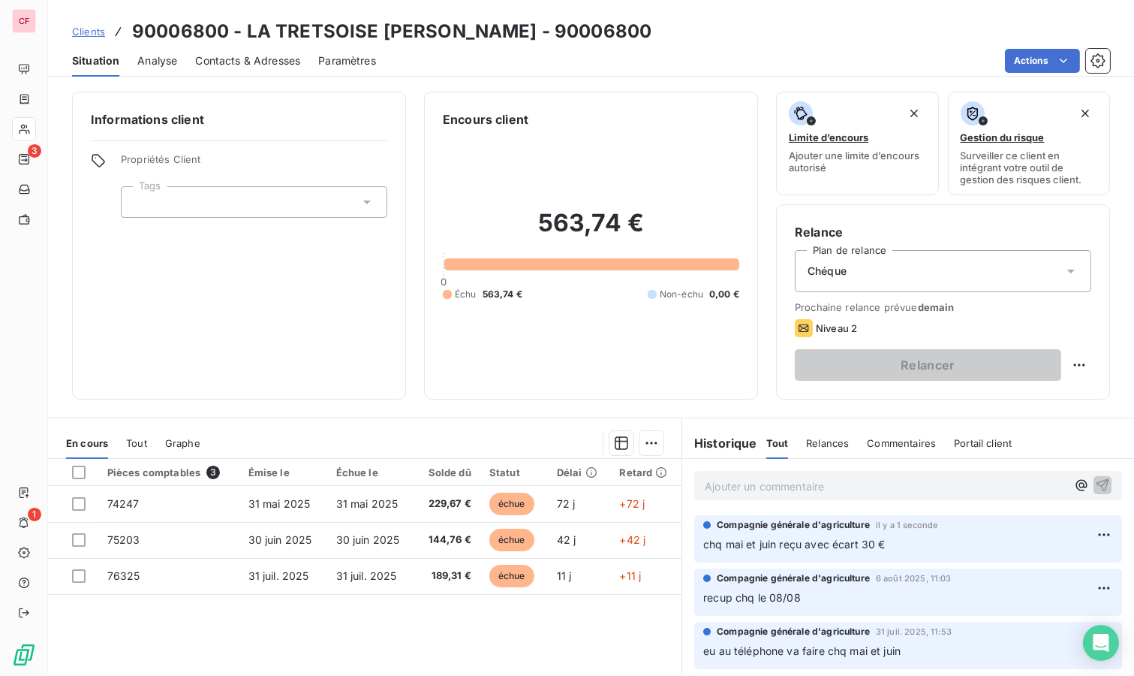
click at [194, 244] on div "Informations client Propriétés Client Tags" at bounding box center [239, 246] width 334 height 308
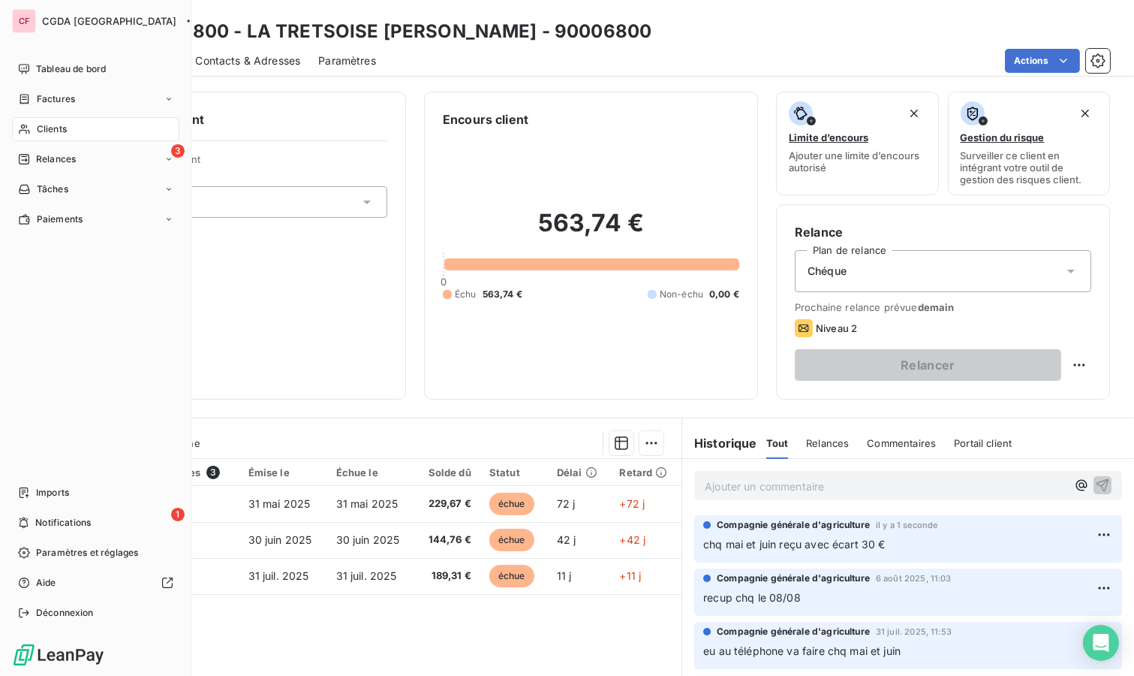
click at [65, 155] on span "Relances" at bounding box center [56, 159] width 40 height 14
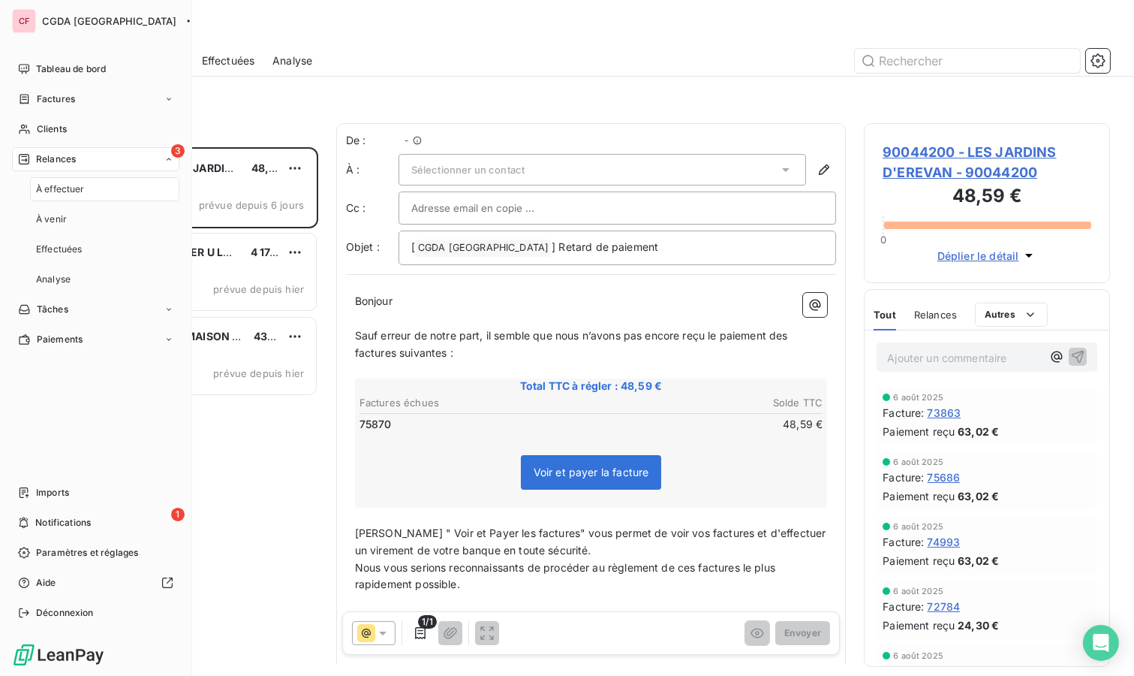
scroll to position [516, 234]
